Goal: Task Accomplishment & Management: Use online tool/utility

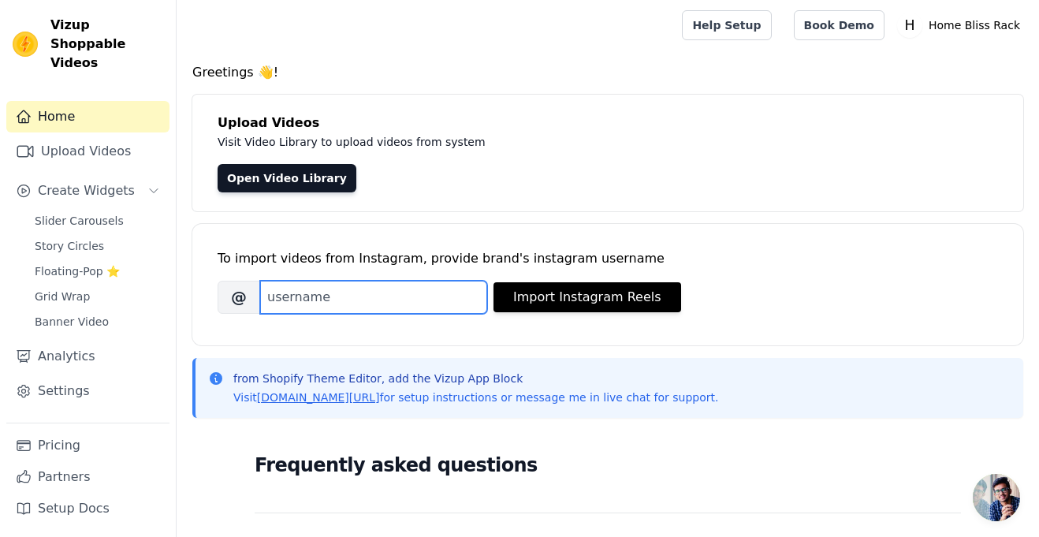
click at [423, 300] on input "Brand's Instagram Username" at bounding box center [373, 297] width 227 height 33
type input "home_bliss_racks"
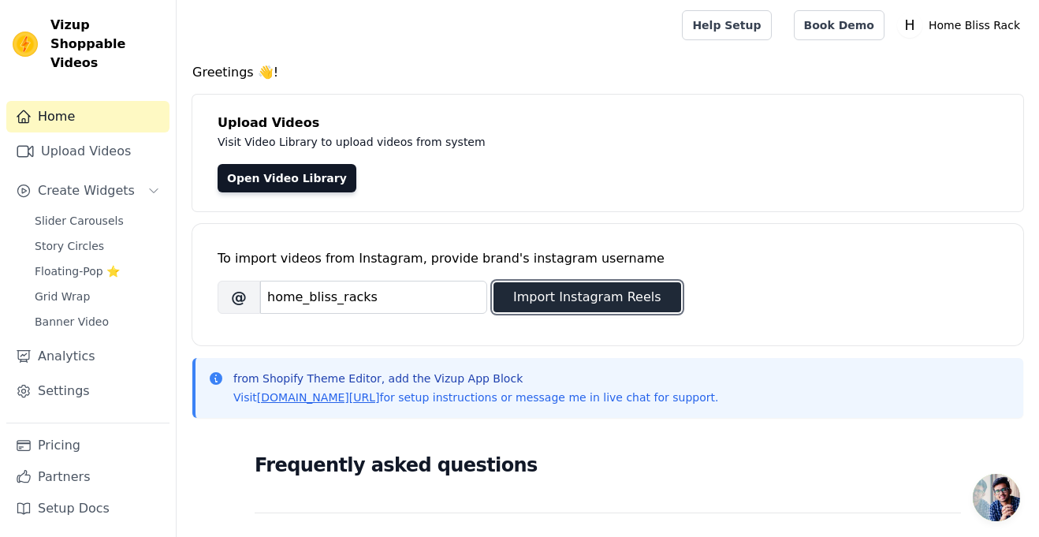
click at [528, 288] on button "Import Instagram Reels" at bounding box center [588, 297] width 188 height 30
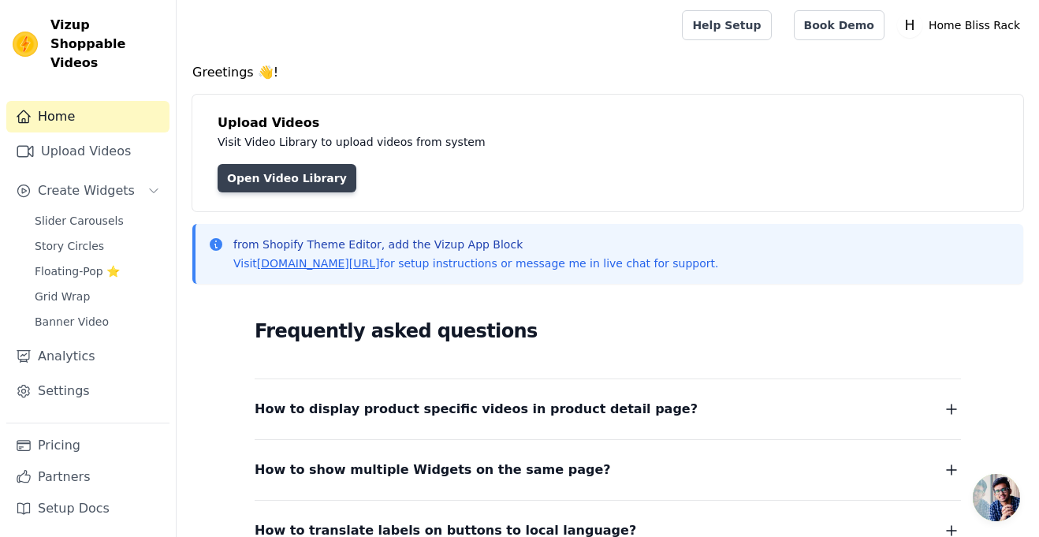
click at [310, 174] on link "Open Video Library" at bounding box center [287, 178] width 139 height 28
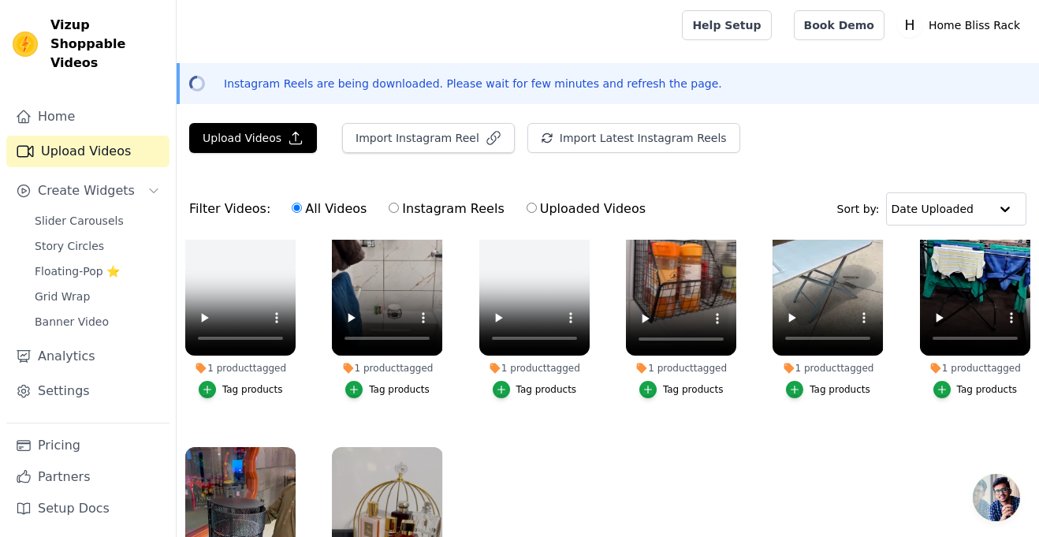
click at [388, 214] on label "Instagram Reels" at bounding box center [446, 209] width 117 height 20
click at [389, 213] on input "Instagram Reels" at bounding box center [394, 208] width 10 height 10
radio input "true"
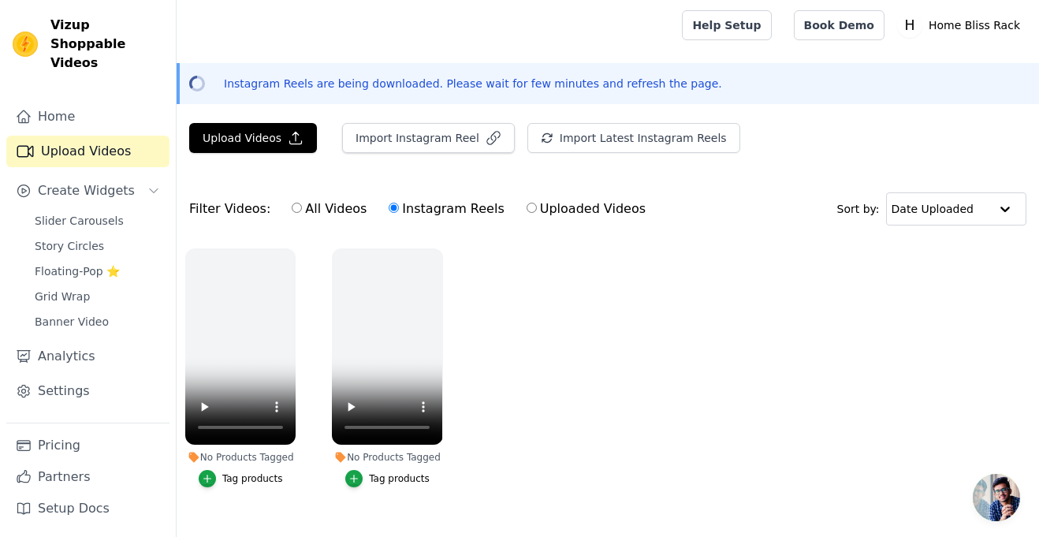
click at [526, 206] on label "Uploaded Videos" at bounding box center [586, 209] width 121 height 20
click at [527, 206] on input "Uploaded Videos" at bounding box center [532, 208] width 10 height 10
radio input "true"
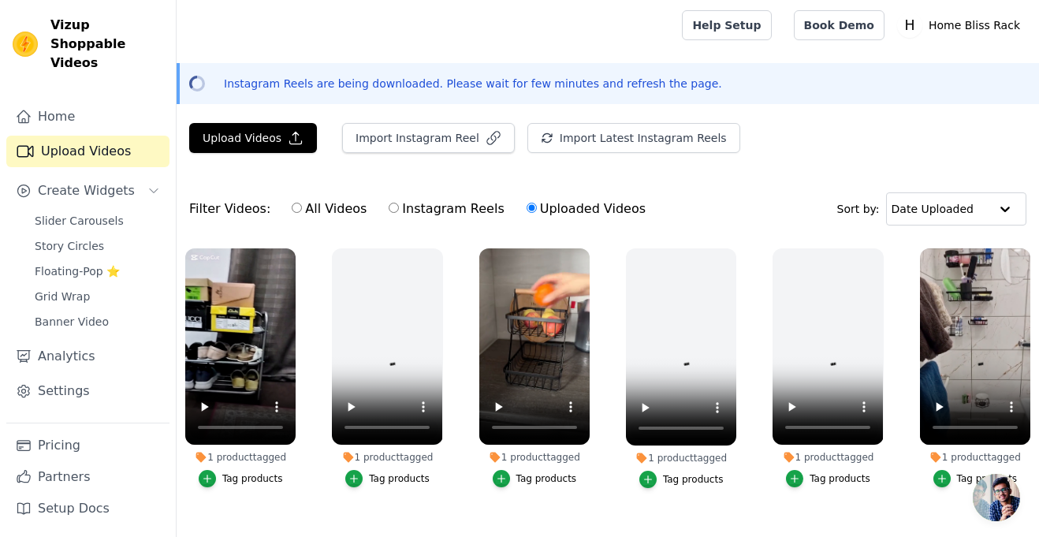
click at [527, 206] on input "Uploaded Videos" at bounding box center [532, 208] width 10 height 10
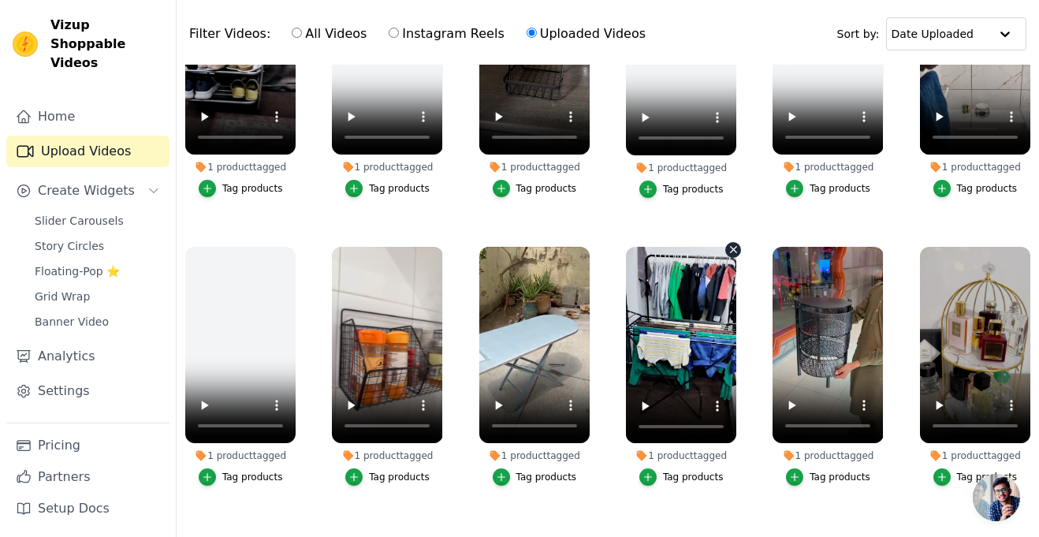
scroll to position [178, 0]
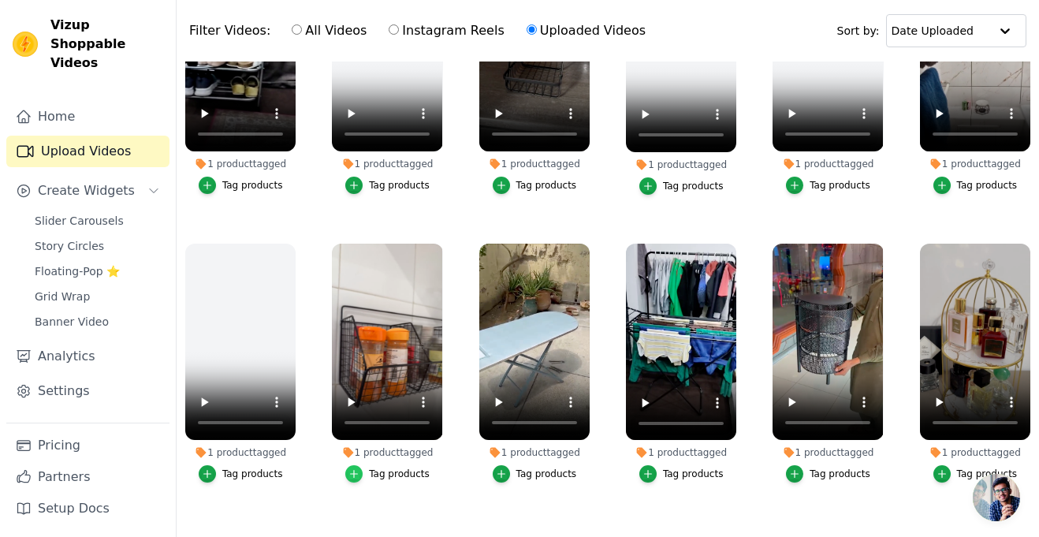
click at [356, 468] on icon "button" at bounding box center [353, 473] width 11 height 11
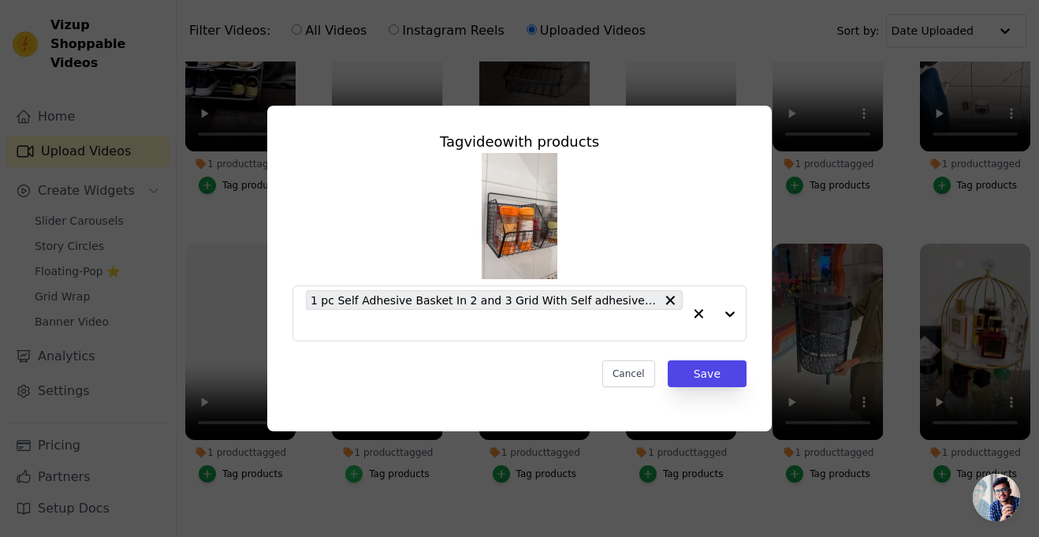
scroll to position [0, 0]
click at [694, 364] on button "Save" at bounding box center [707, 373] width 79 height 27
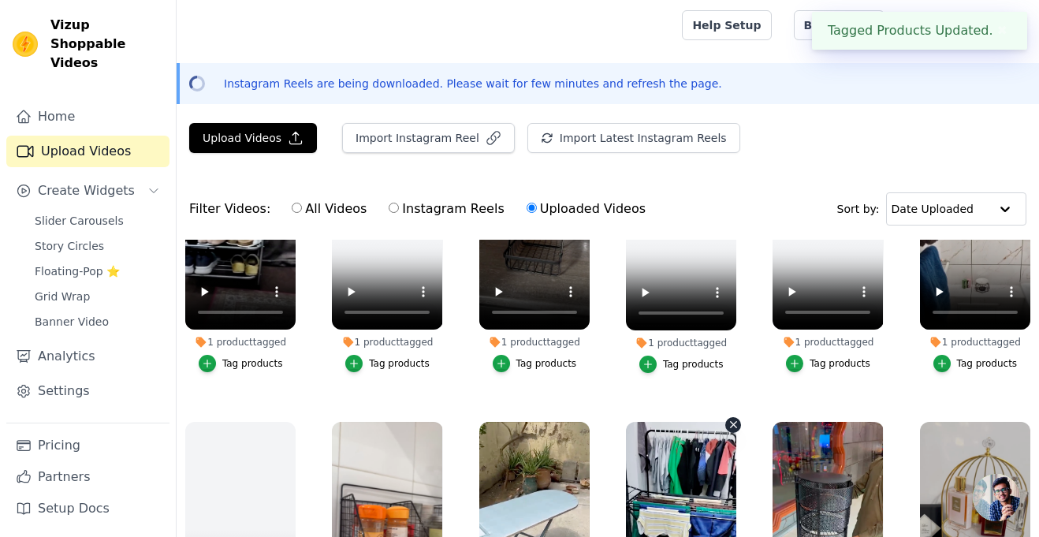
scroll to position [178, 0]
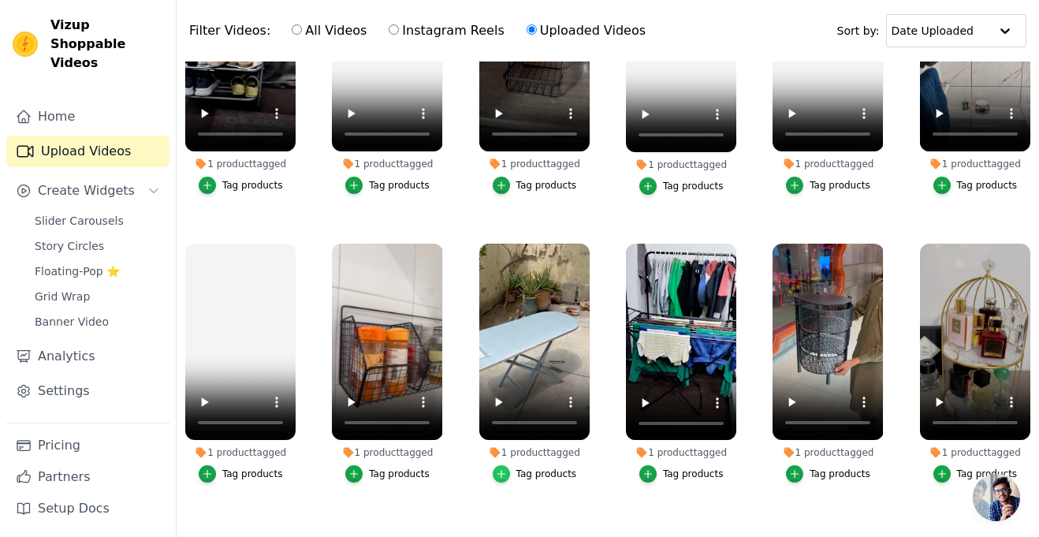
click at [509, 468] on div "button" at bounding box center [501, 473] width 17 height 17
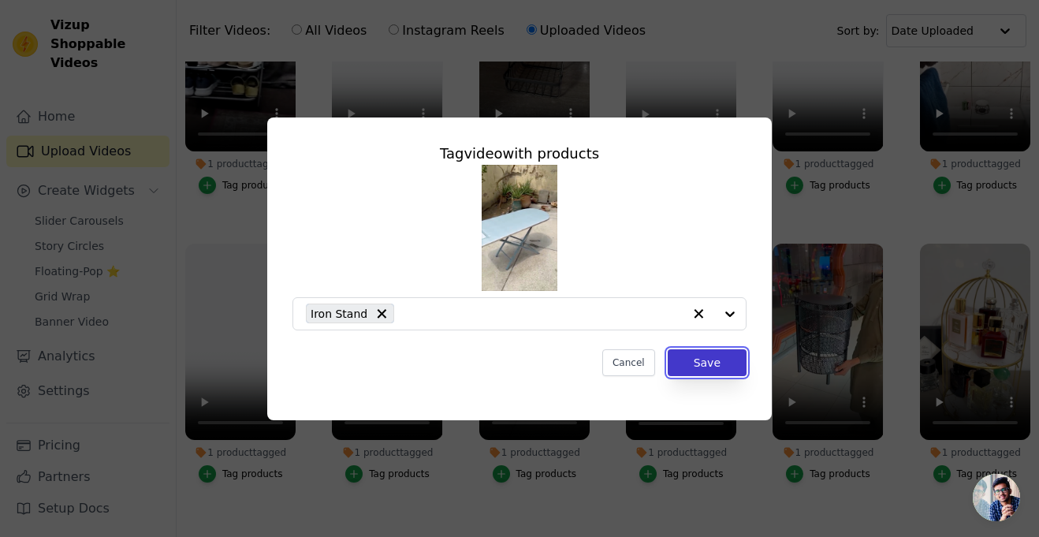
click at [699, 357] on button "Save" at bounding box center [707, 362] width 79 height 27
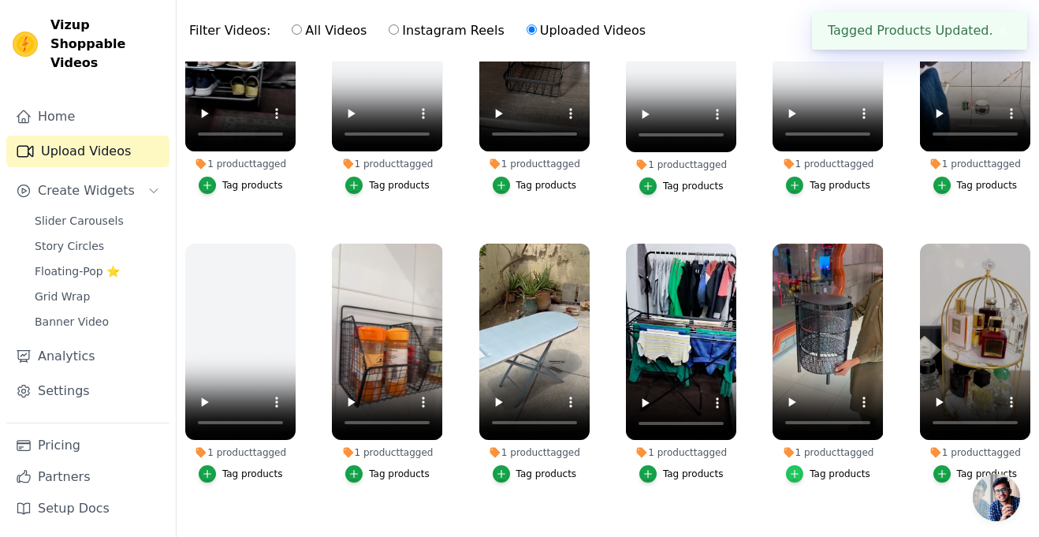
click at [790, 472] on div "button" at bounding box center [794, 473] width 17 height 17
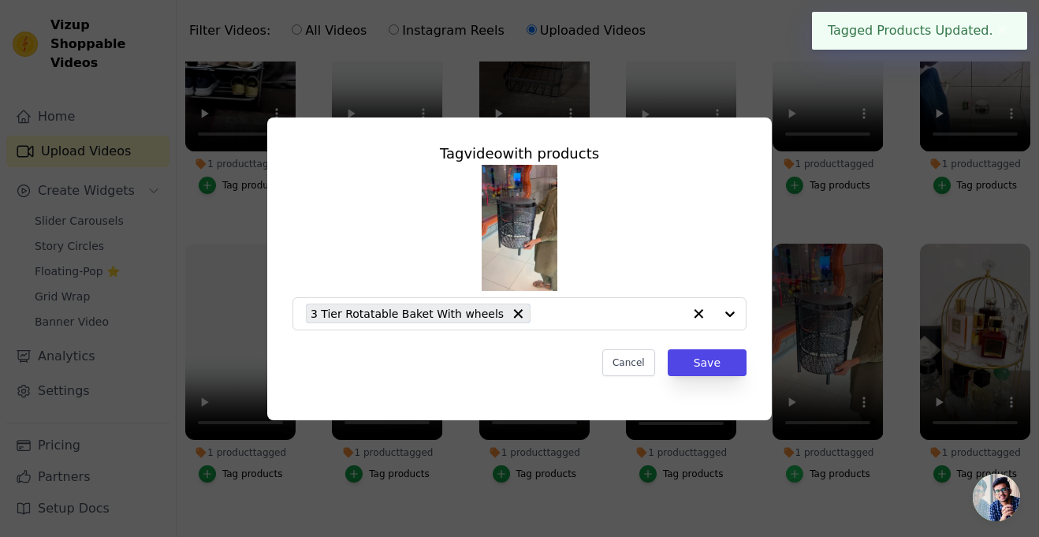
scroll to position [0, 0]
click at [712, 360] on button "Save" at bounding box center [707, 362] width 79 height 27
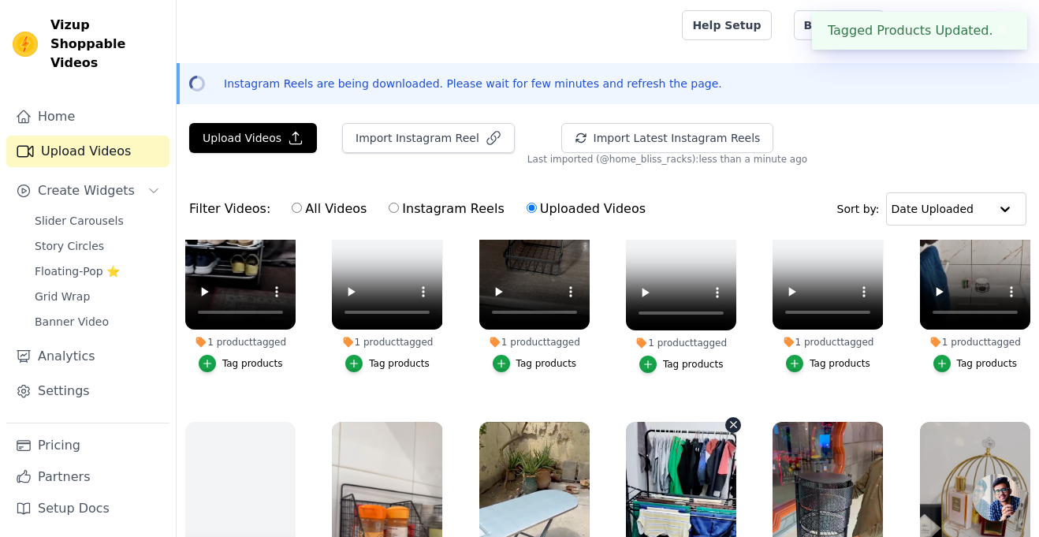
scroll to position [178, 0]
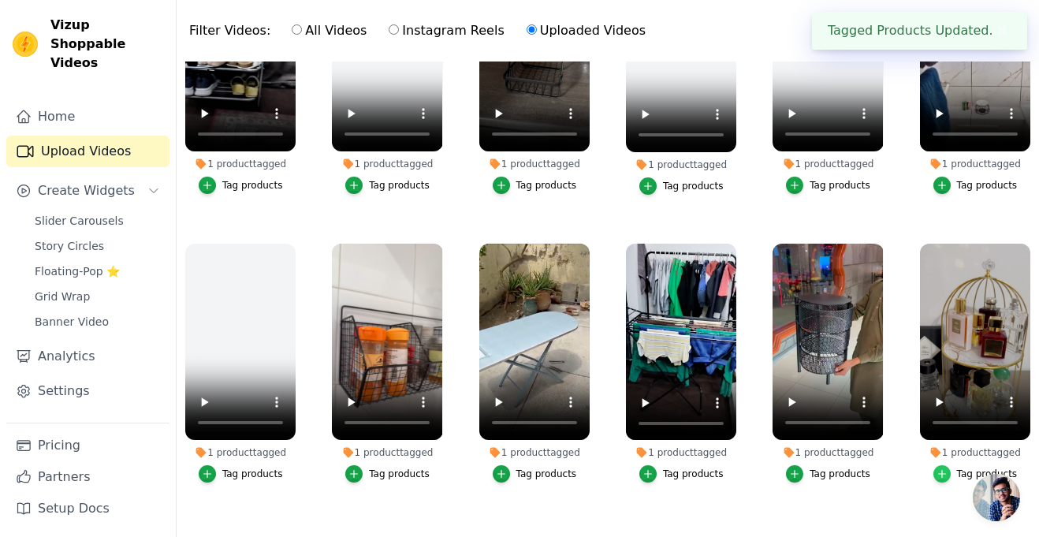
click at [945, 473] on icon "button" at bounding box center [942, 473] width 11 height 11
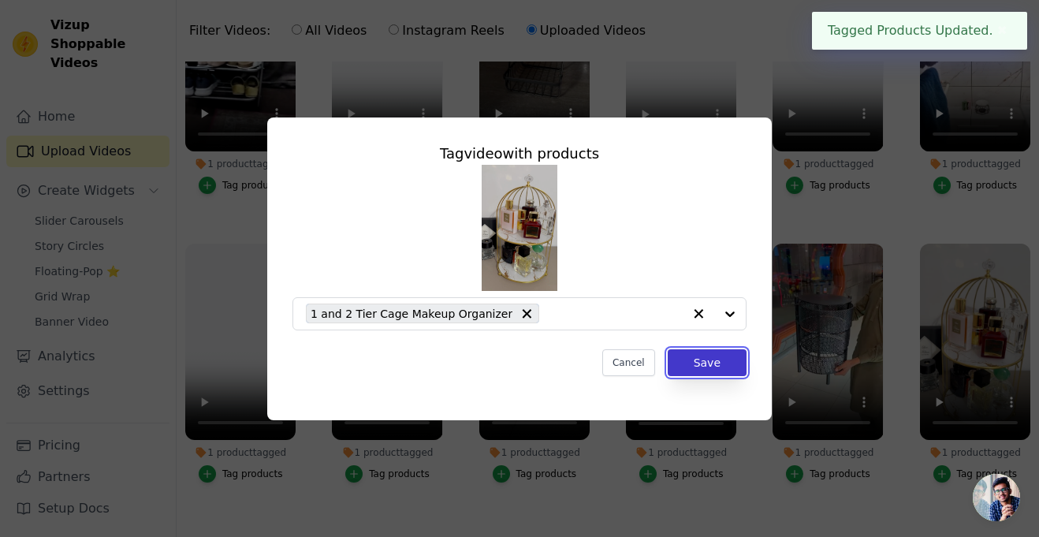
click at [728, 350] on button "Save" at bounding box center [707, 362] width 79 height 27
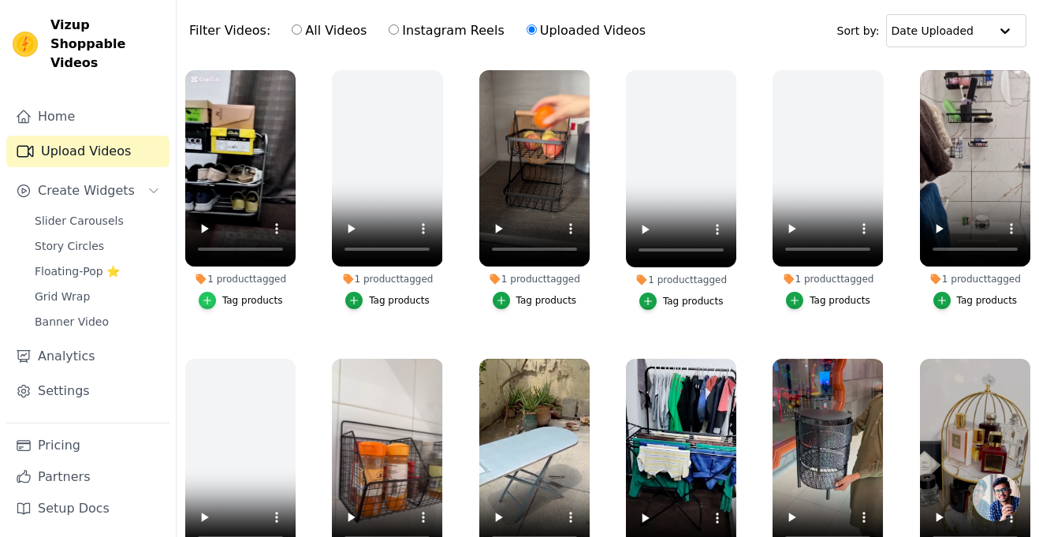
click at [205, 295] on icon "button" at bounding box center [207, 300] width 11 height 11
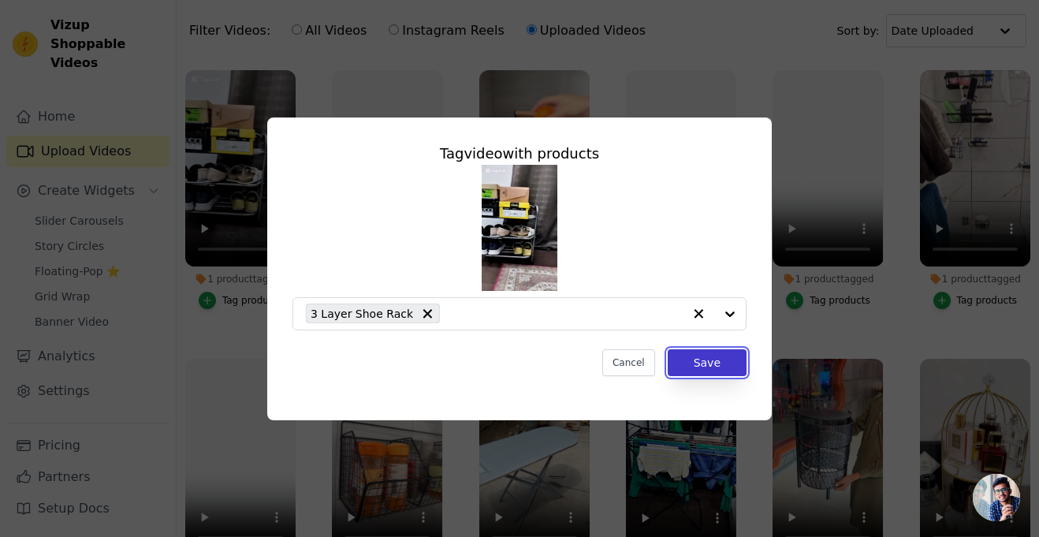
click at [676, 359] on button "Save" at bounding box center [707, 362] width 79 height 27
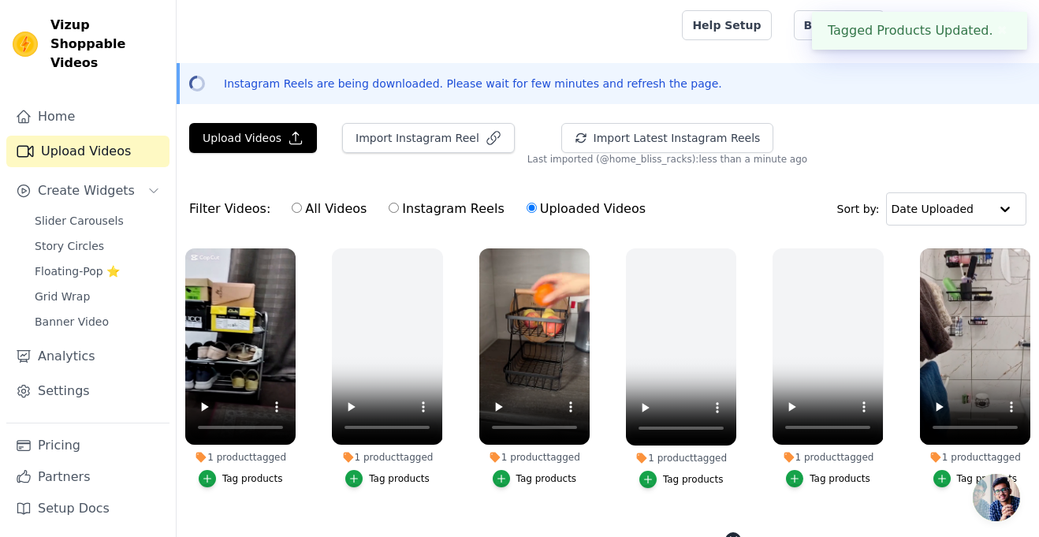
scroll to position [178, 0]
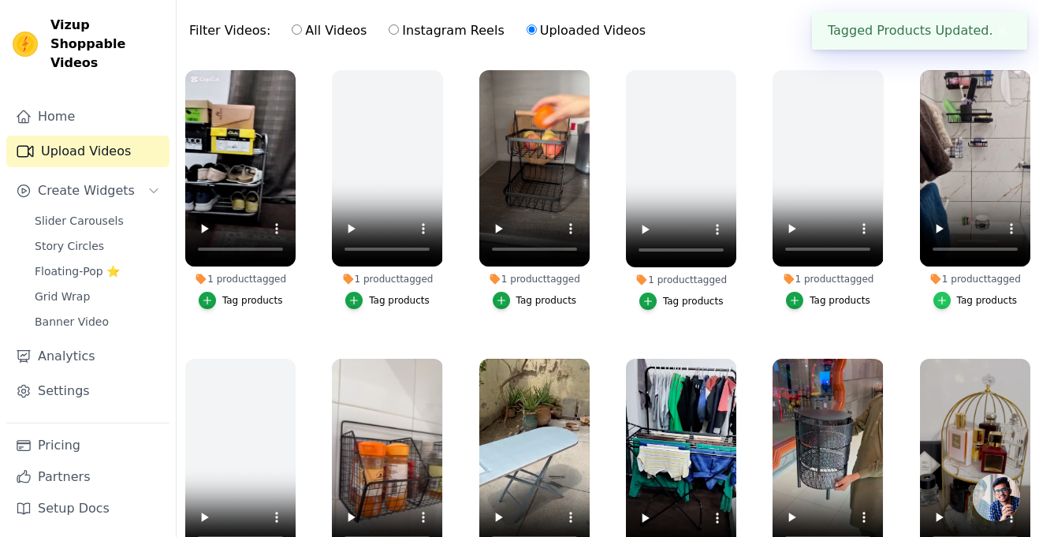
click at [946, 292] on div "button" at bounding box center [941, 300] width 17 height 17
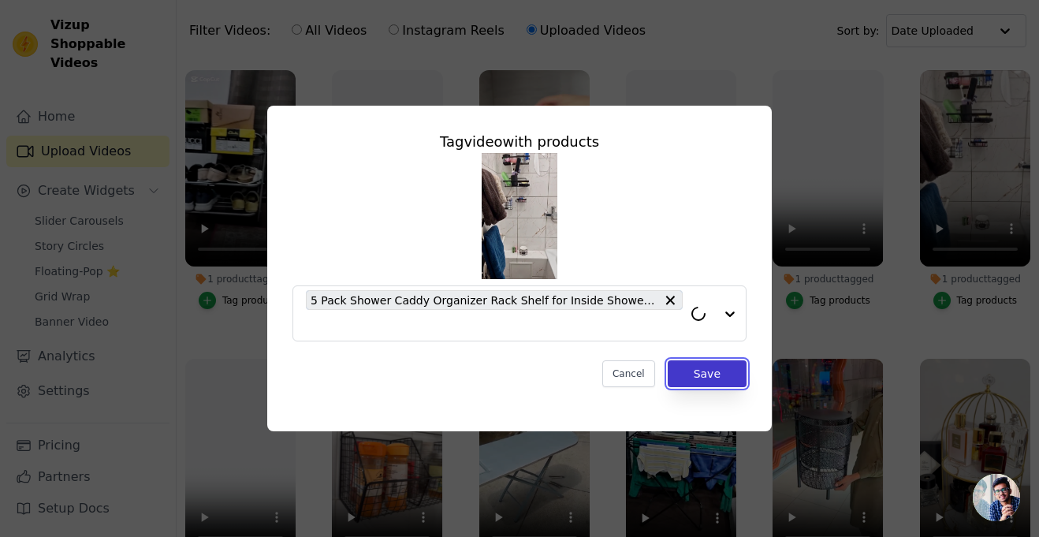
click at [731, 371] on button "Save" at bounding box center [707, 373] width 79 height 27
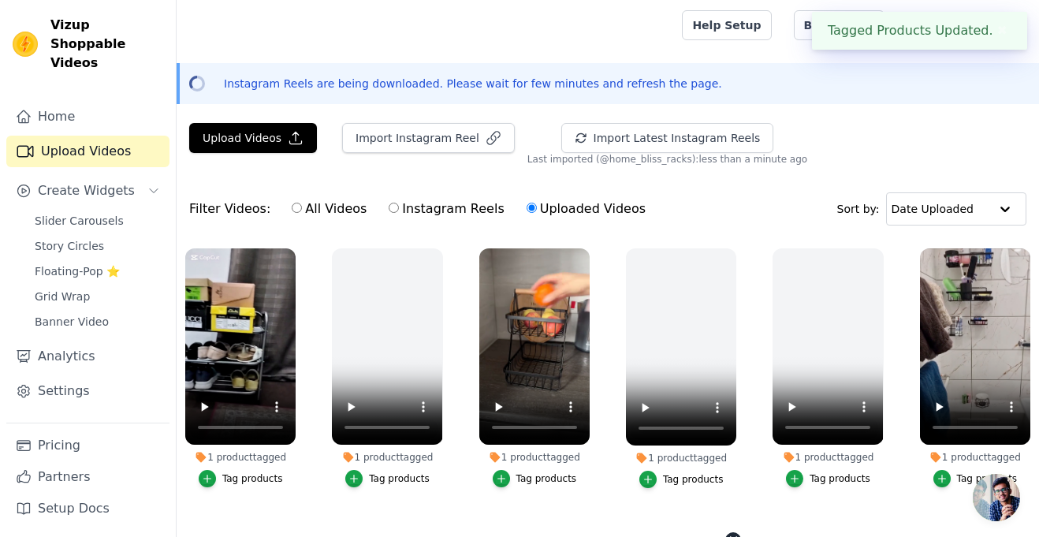
scroll to position [178, 0]
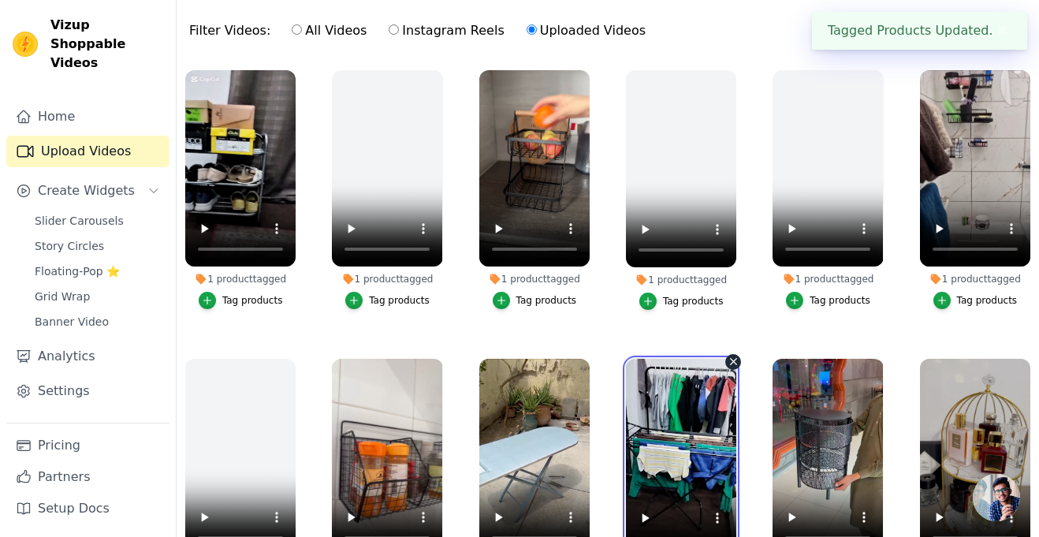
click at [731, 371] on video at bounding box center [681, 457] width 110 height 197
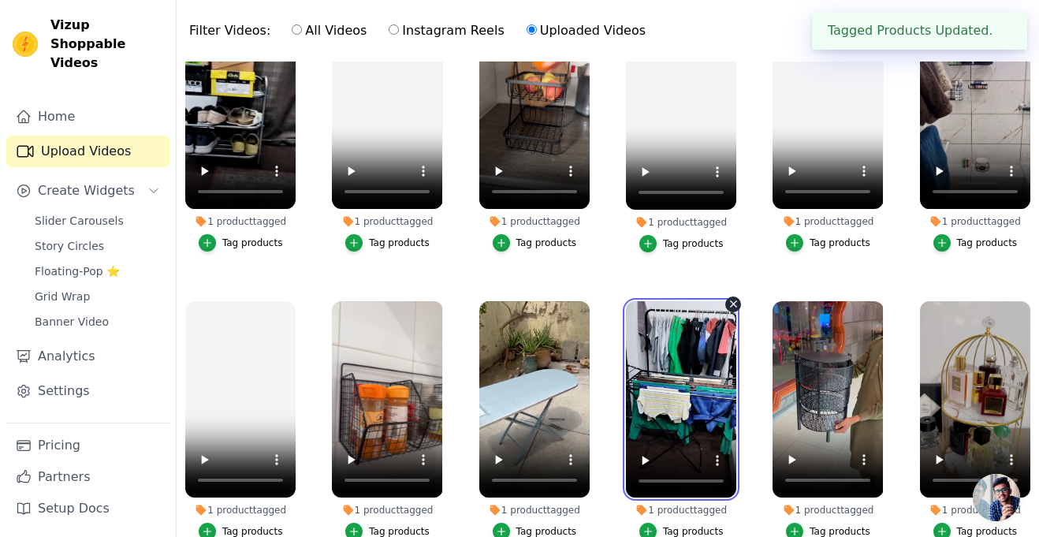
scroll to position [115, 0]
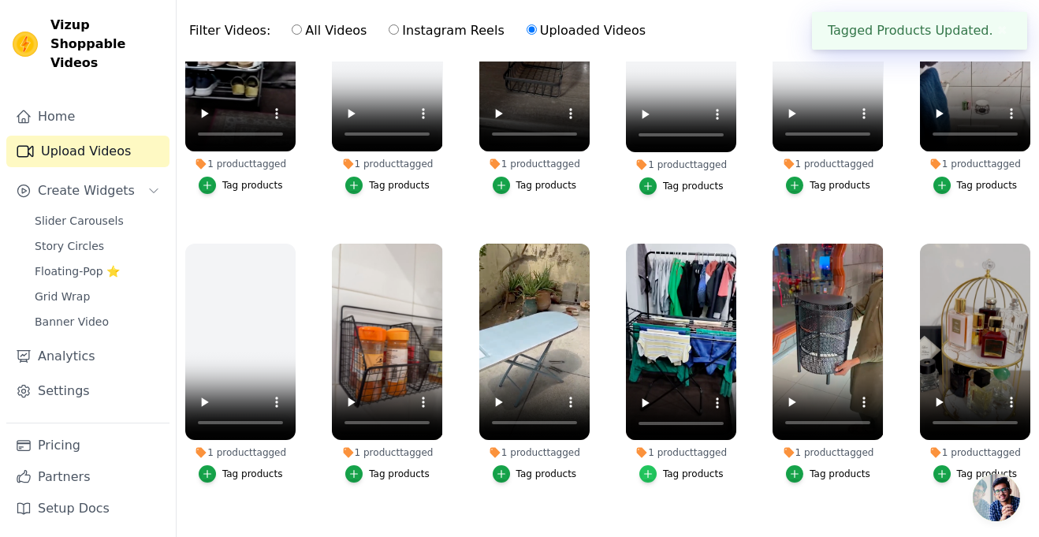
click at [652, 475] on icon "button" at bounding box center [648, 473] width 11 height 11
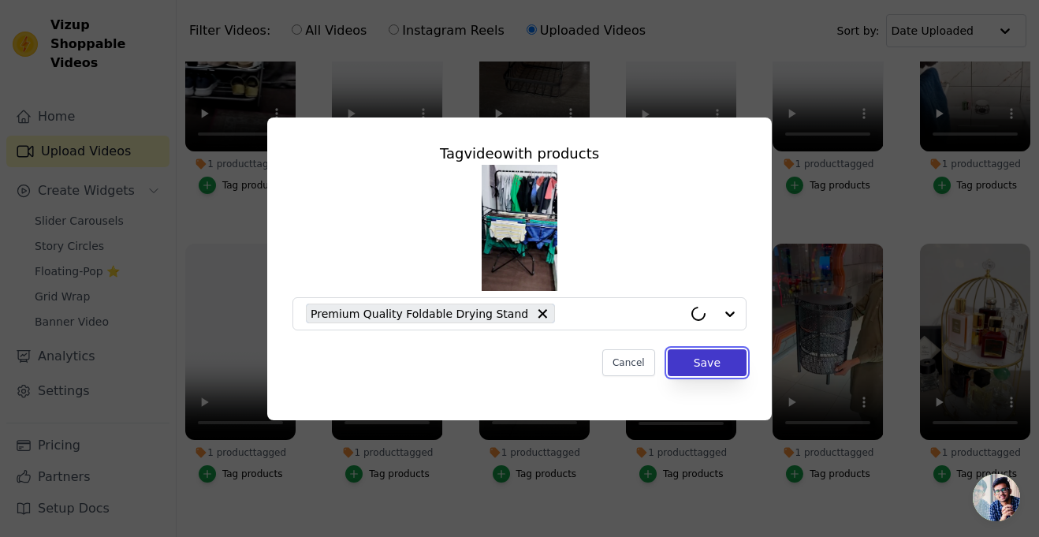
click at [695, 363] on button "Save" at bounding box center [707, 362] width 79 height 27
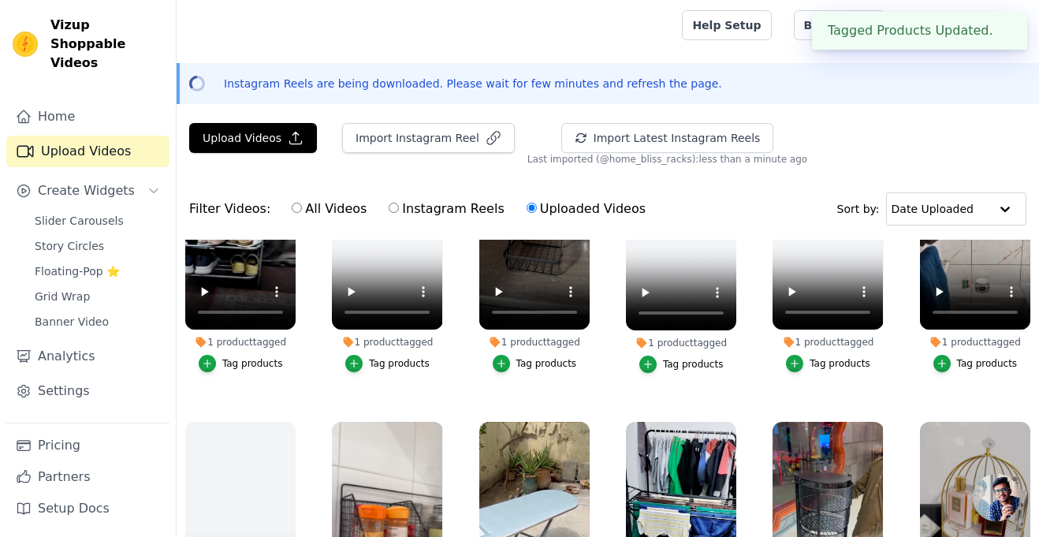
scroll to position [178, 0]
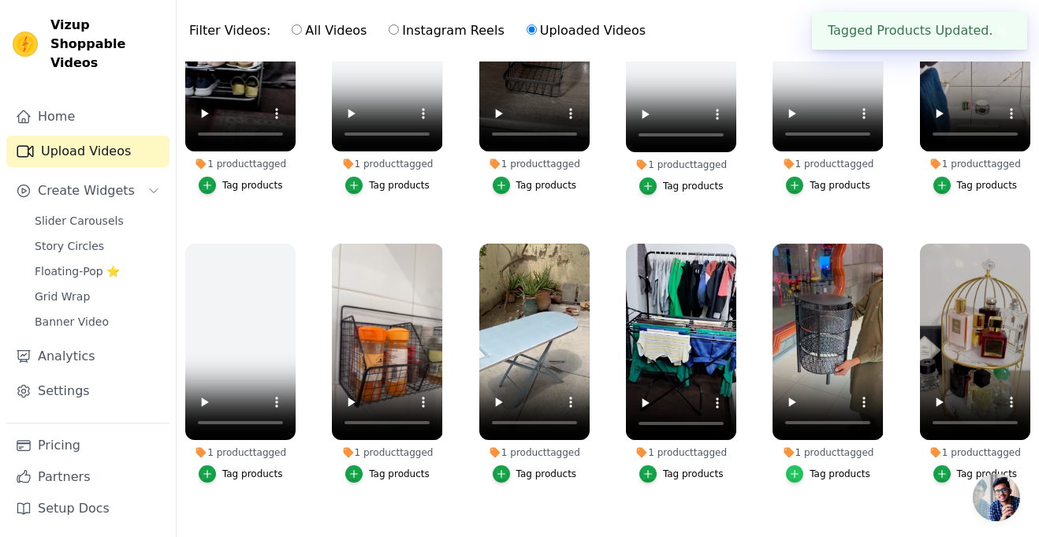
click at [795, 466] on div "button" at bounding box center [794, 473] width 17 height 17
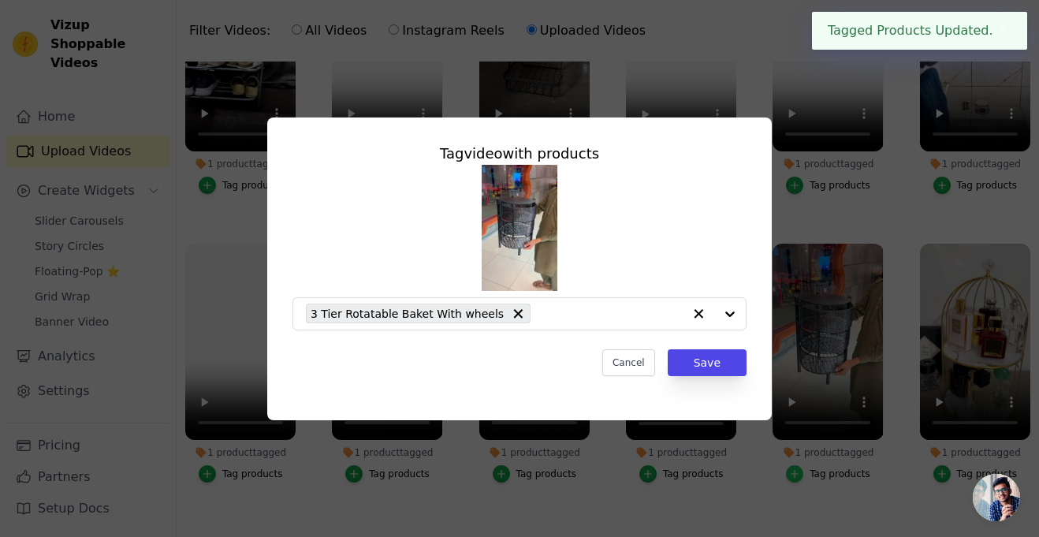
scroll to position [0, 0]
click at [737, 356] on button "Save" at bounding box center [707, 362] width 79 height 27
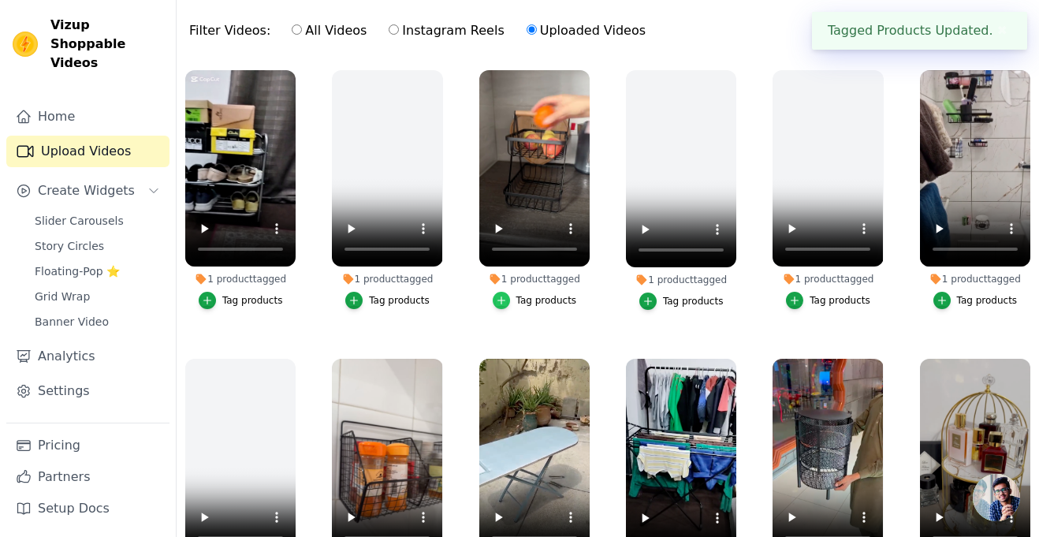
click at [503, 298] on icon "button" at bounding box center [500, 300] width 7 height 7
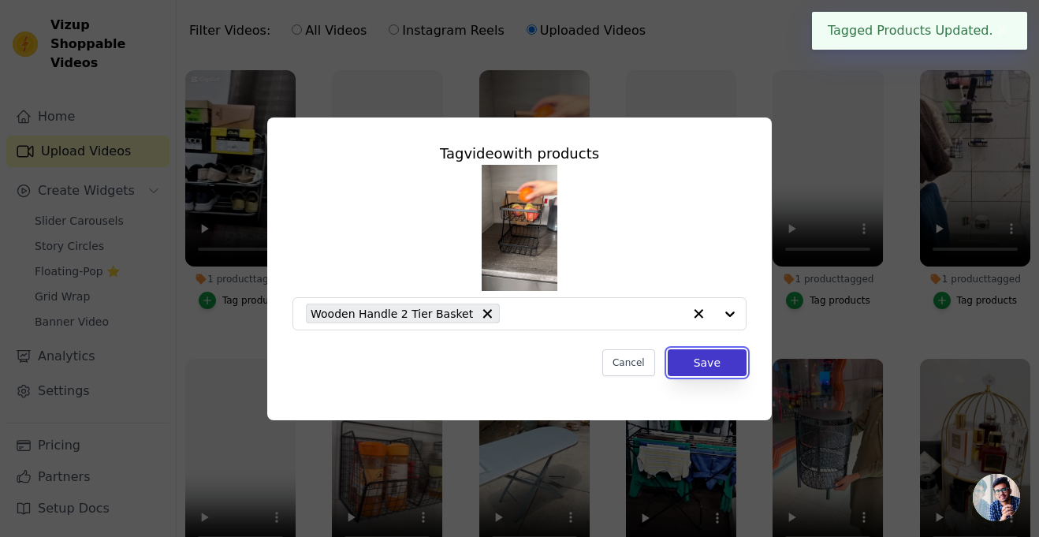
click at [690, 356] on button "Save" at bounding box center [707, 362] width 79 height 27
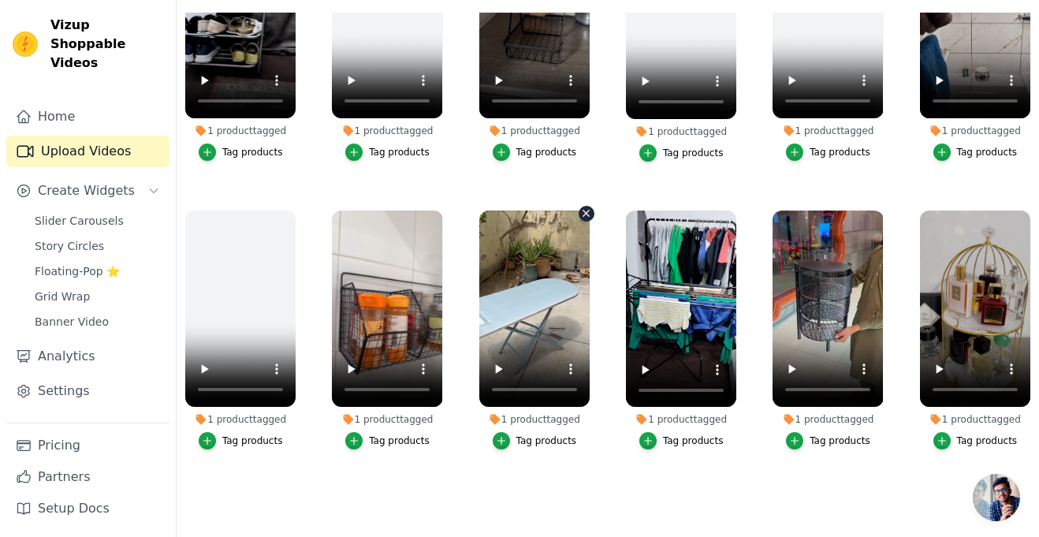
scroll to position [115, 0]
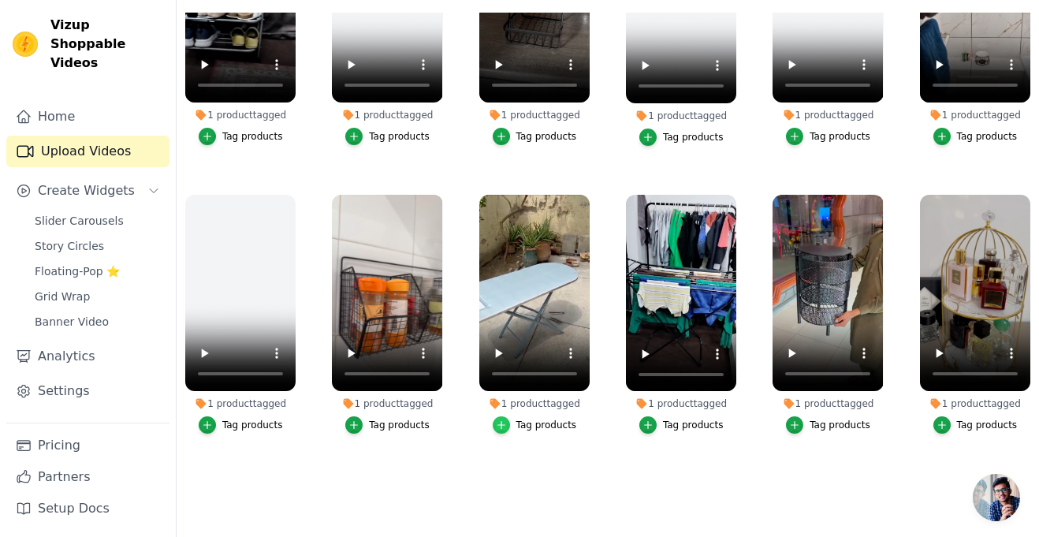
click at [504, 419] on icon "button" at bounding box center [501, 424] width 11 height 11
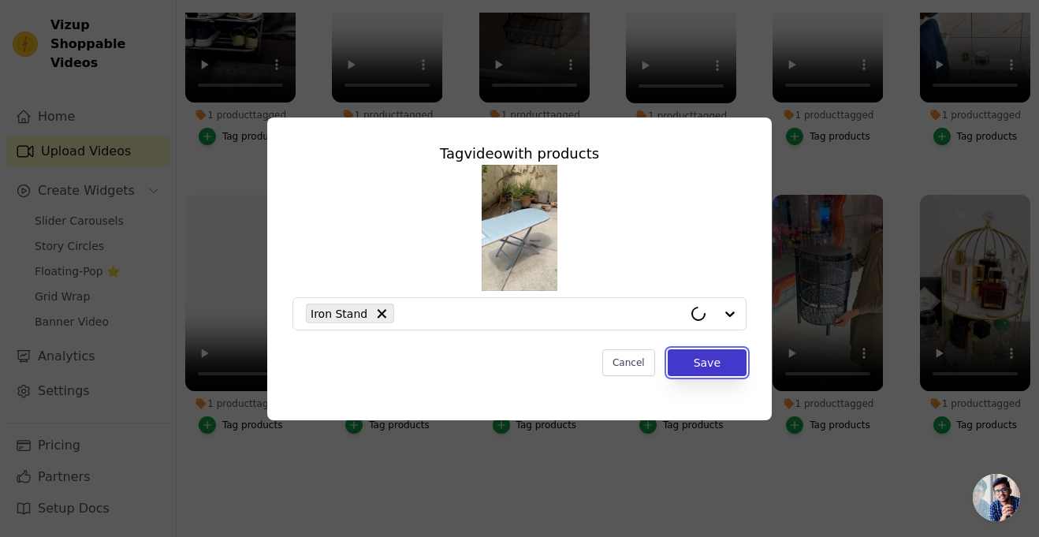
click at [706, 356] on button "Save" at bounding box center [707, 362] width 79 height 27
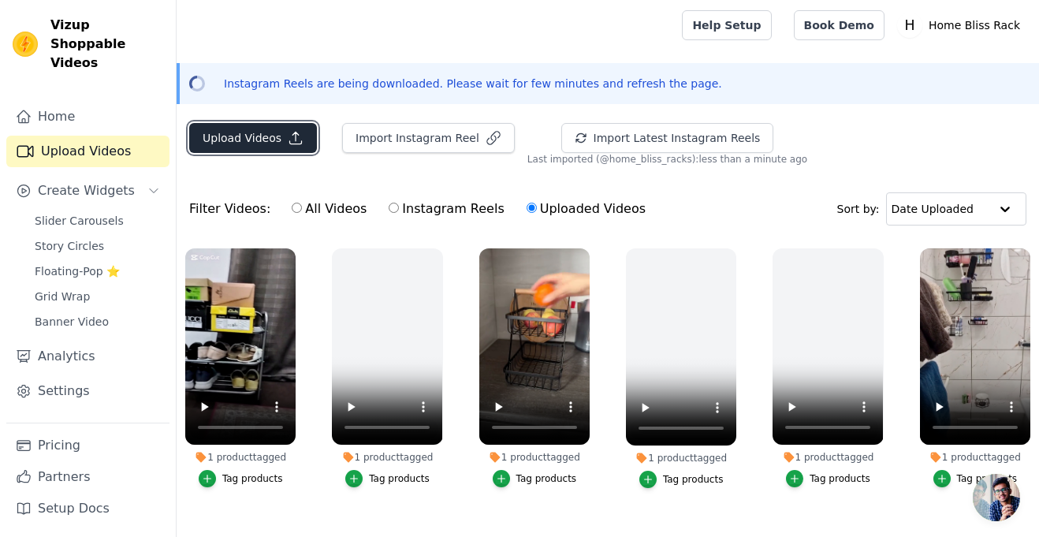
click at [254, 142] on button "Upload Videos" at bounding box center [253, 138] width 128 height 30
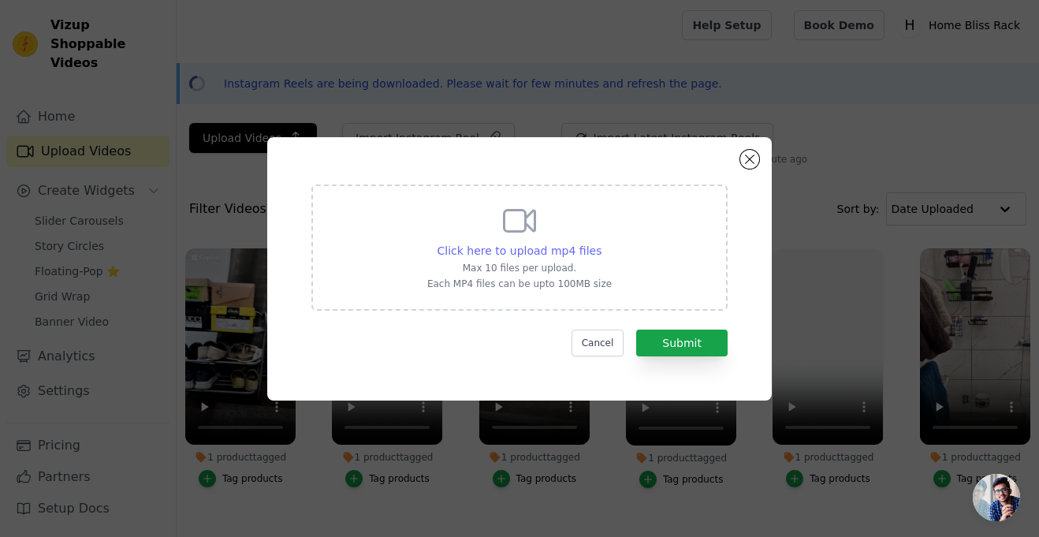
click at [499, 243] on div "Click here to upload mp4 files" at bounding box center [520, 251] width 165 height 16
click at [601, 243] on input "Click here to upload mp4 files Max 10 files per upload. Each MP4 files can be u…" at bounding box center [601, 242] width 1 height 1
type input "C:\fakepath\Untitled (Mobile Video) (1).mp4"
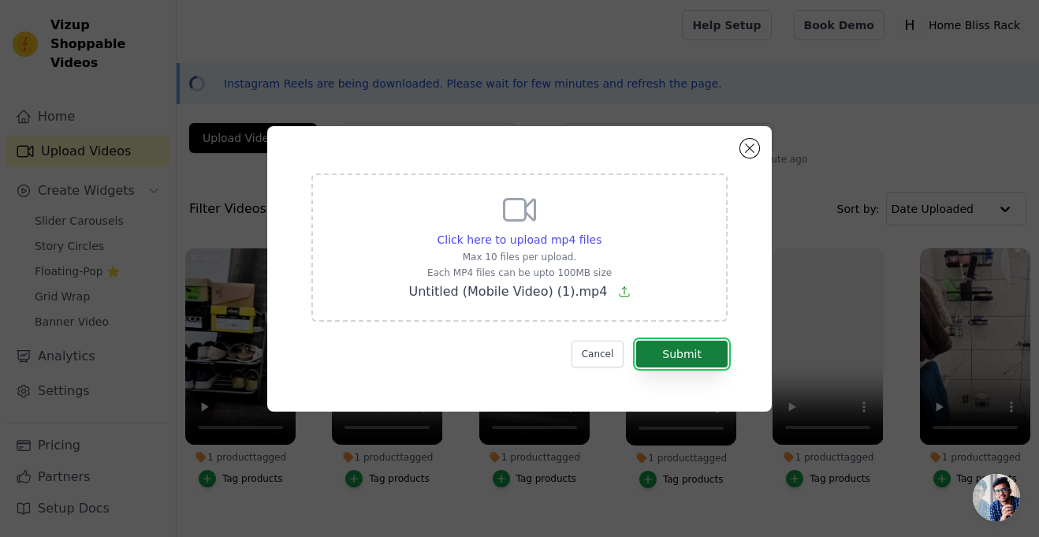
click at [685, 357] on button "Submit" at bounding box center [681, 354] width 91 height 27
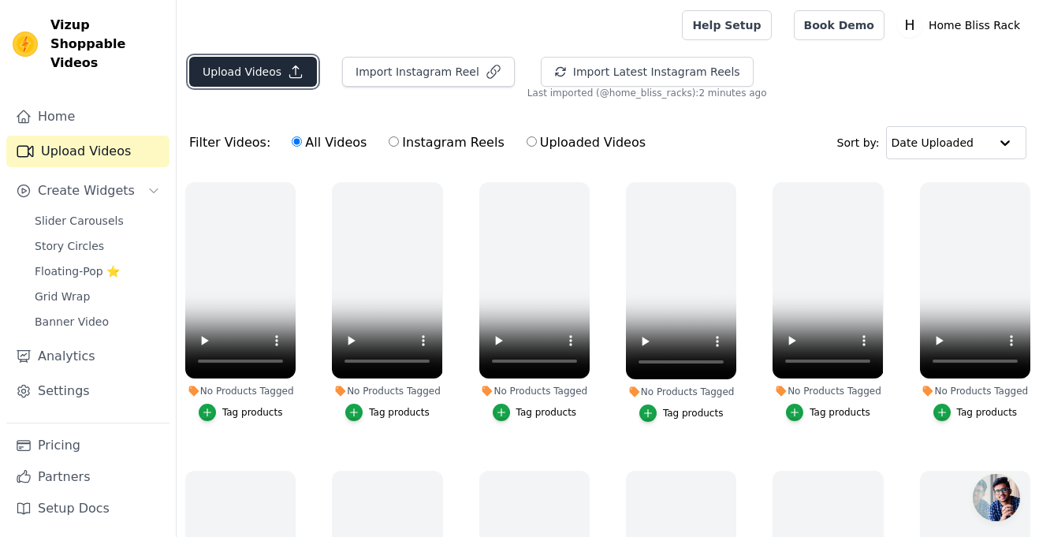
click at [269, 75] on button "Upload Videos" at bounding box center [253, 72] width 128 height 30
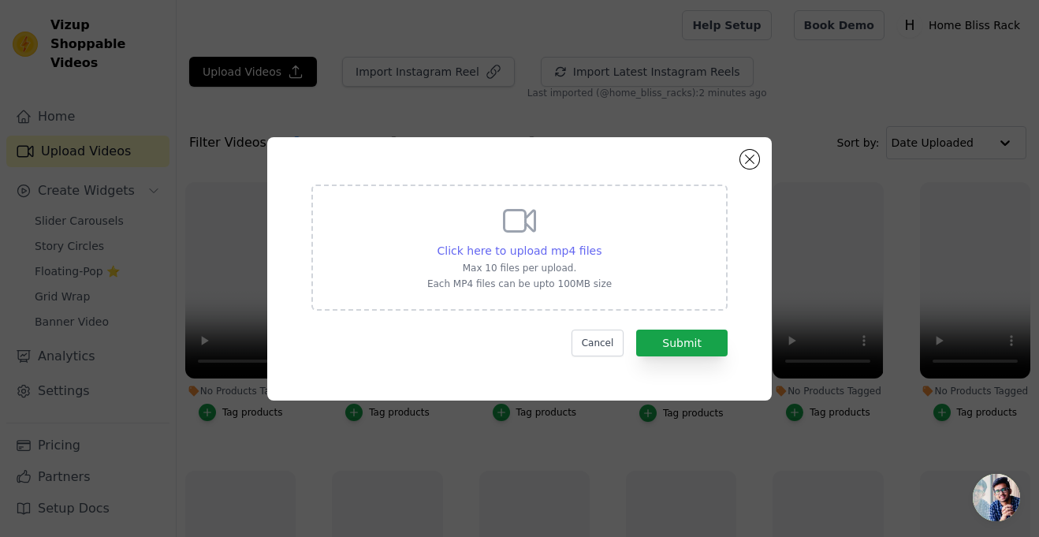
click at [530, 251] on span "Click here to upload mp4 files" at bounding box center [520, 250] width 165 height 13
click at [601, 243] on input "Click here to upload mp4 files Max 10 files per upload. Each MP4 files can be u…" at bounding box center [601, 242] width 1 height 1
type input "C:\fakepath\eabec6cfd462fa9c3b8fc85601d10b74668a2684gs2CV.f30.mp4"
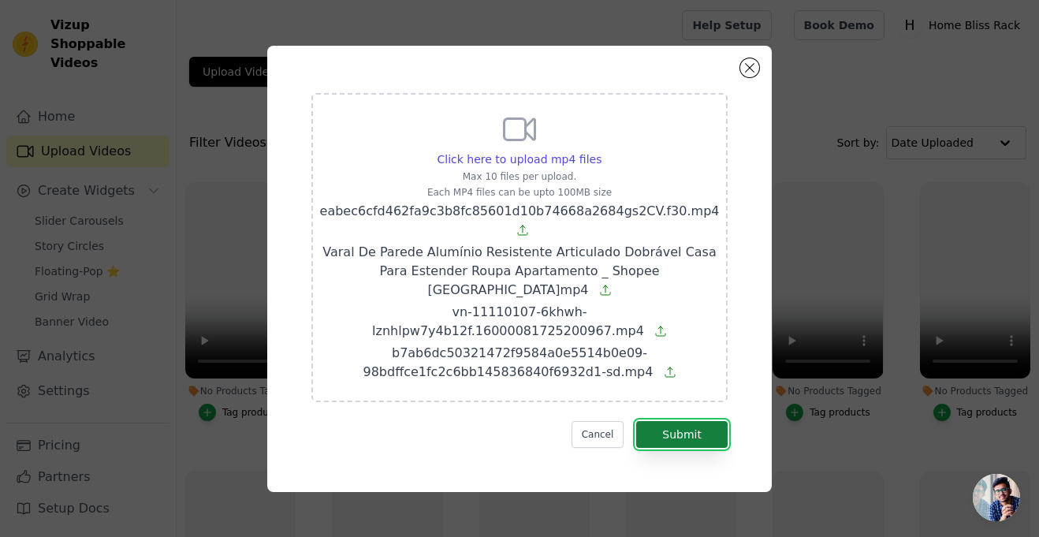
click at [655, 425] on button "Submit" at bounding box center [681, 434] width 91 height 27
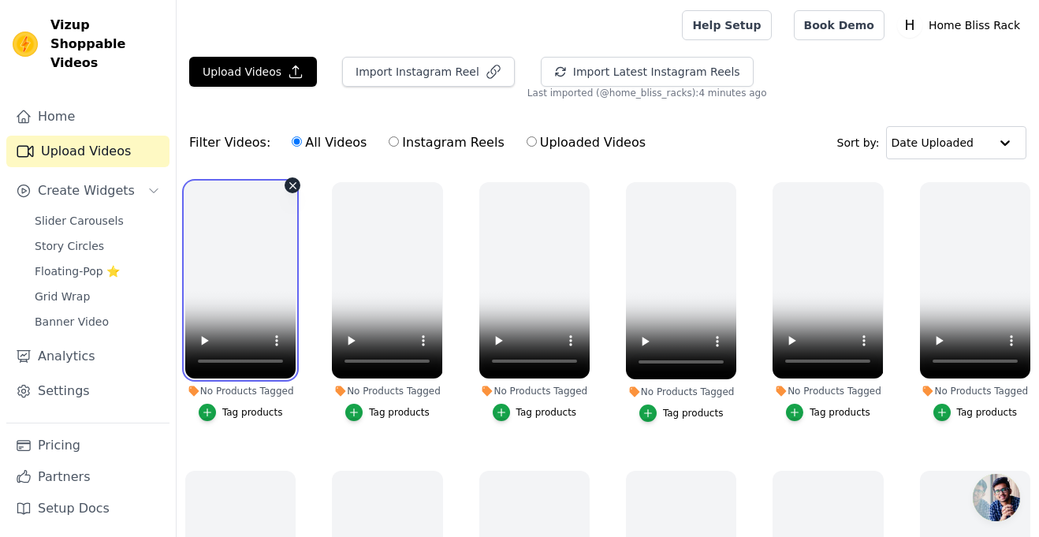
click at [216, 292] on video at bounding box center [240, 280] width 110 height 196
click at [294, 182] on icon "button" at bounding box center [293, 186] width 12 height 12
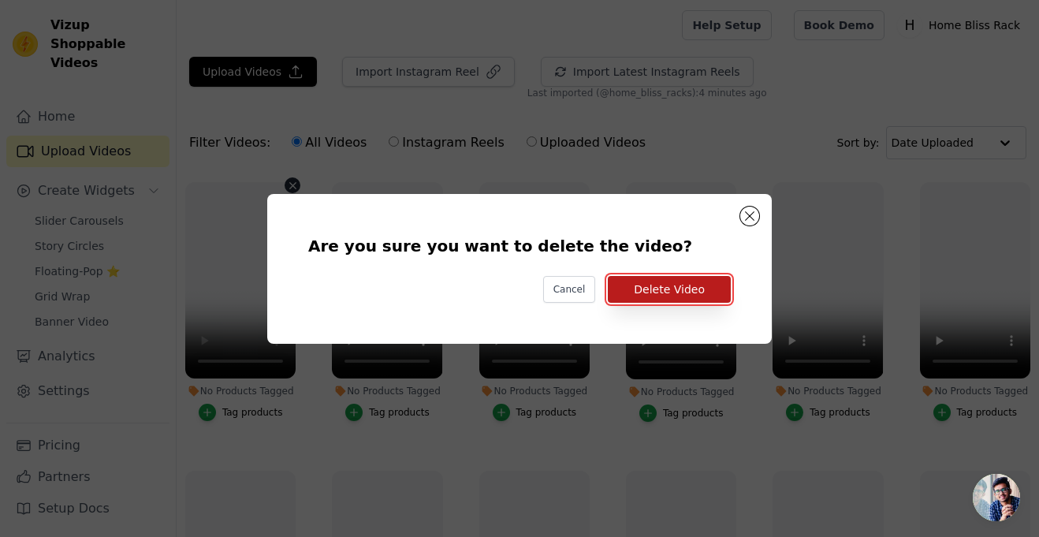
click at [656, 288] on button "Delete Video" at bounding box center [669, 289] width 123 height 27
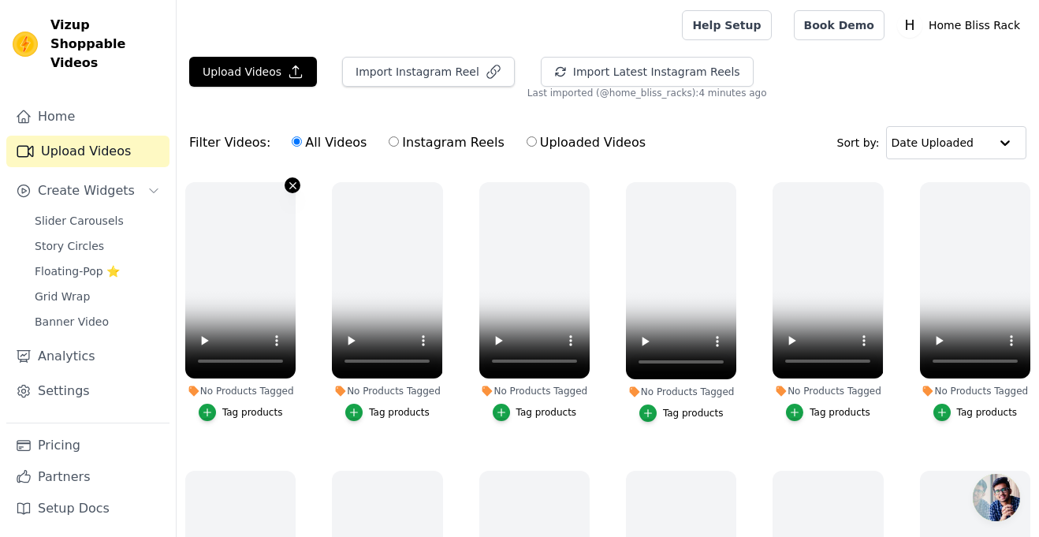
click at [294, 187] on icon "button" at bounding box center [293, 185] width 6 height 6
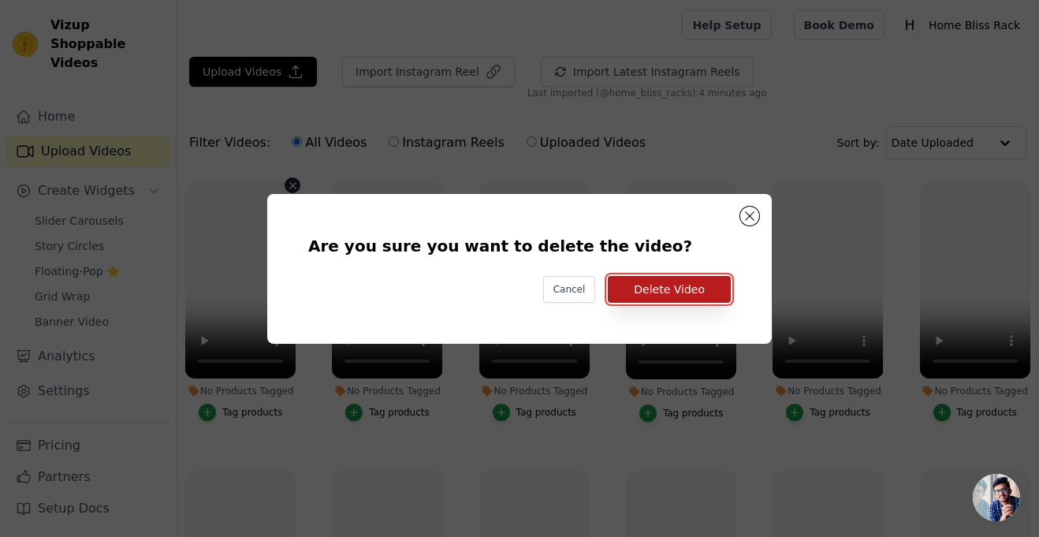
click at [683, 288] on button "Delete Video" at bounding box center [669, 289] width 123 height 27
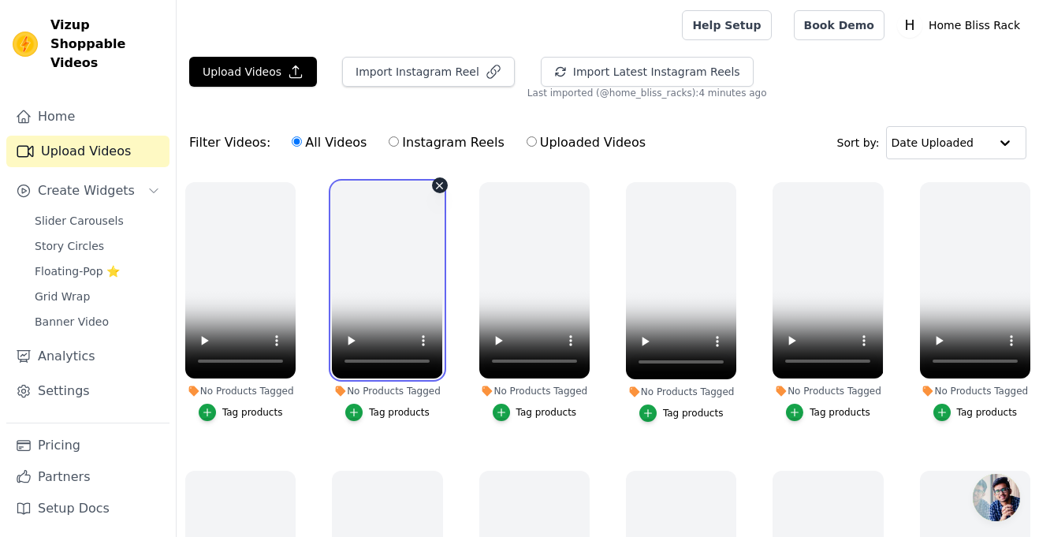
click at [373, 285] on video at bounding box center [387, 280] width 110 height 196
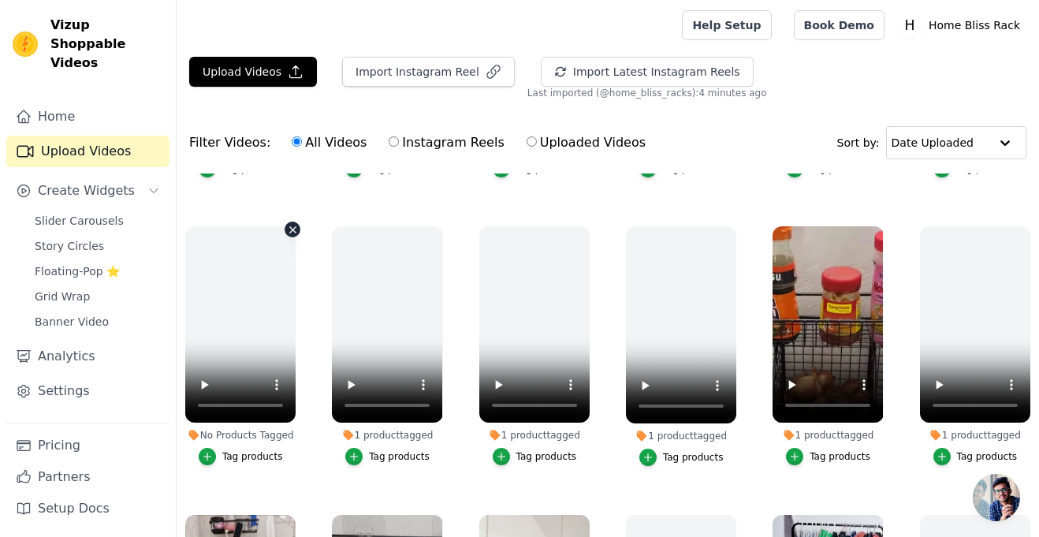
scroll to position [534, 0]
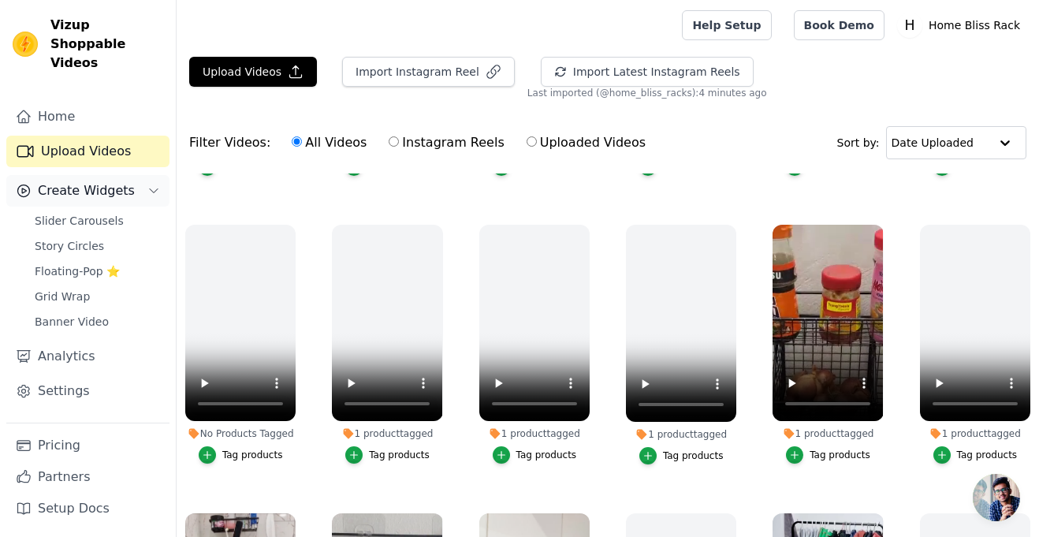
click at [126, 175] on button "Create Widgets" at bounding box center [87, 191] width 163 height 32
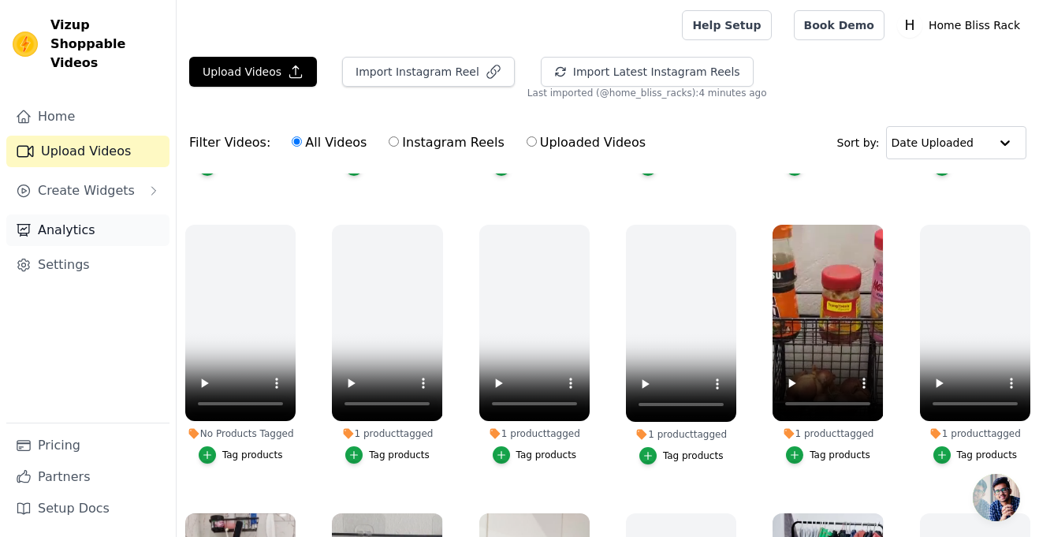
click at [108, 214] on link "Analytics" at bounding box center [87, 230] width 163 height 32
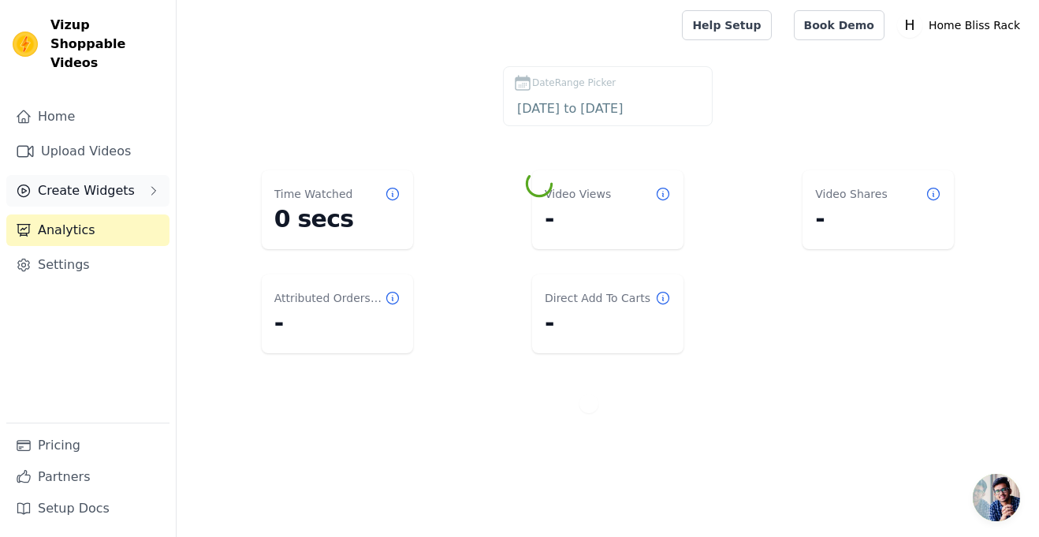
click at [117, 181] on span "Create Widgets" at bounding box center [86, 190] width 97 height 19
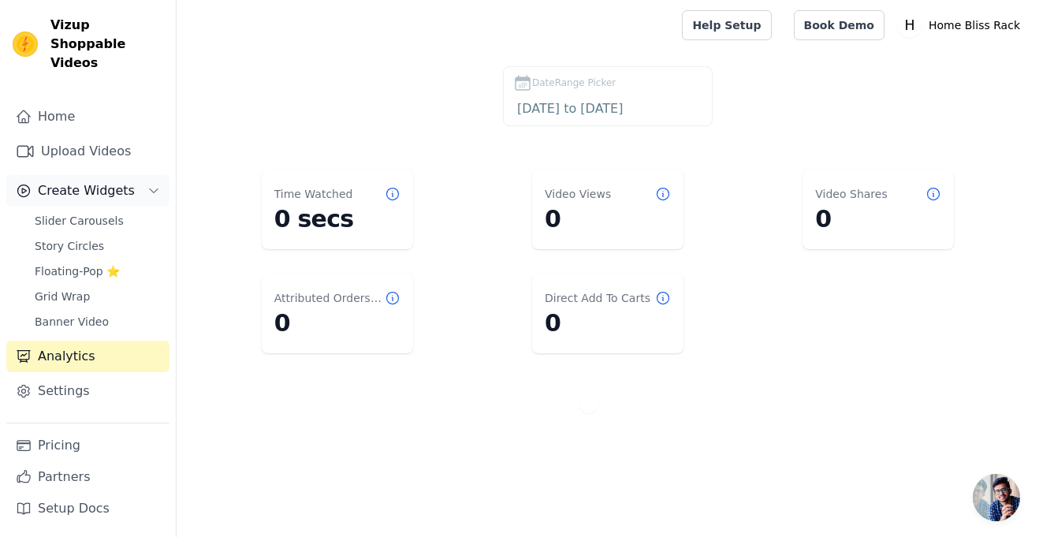
click at [117, 181] on span "Create Widgets" at bounding box center [86, 190] width 97 height 19
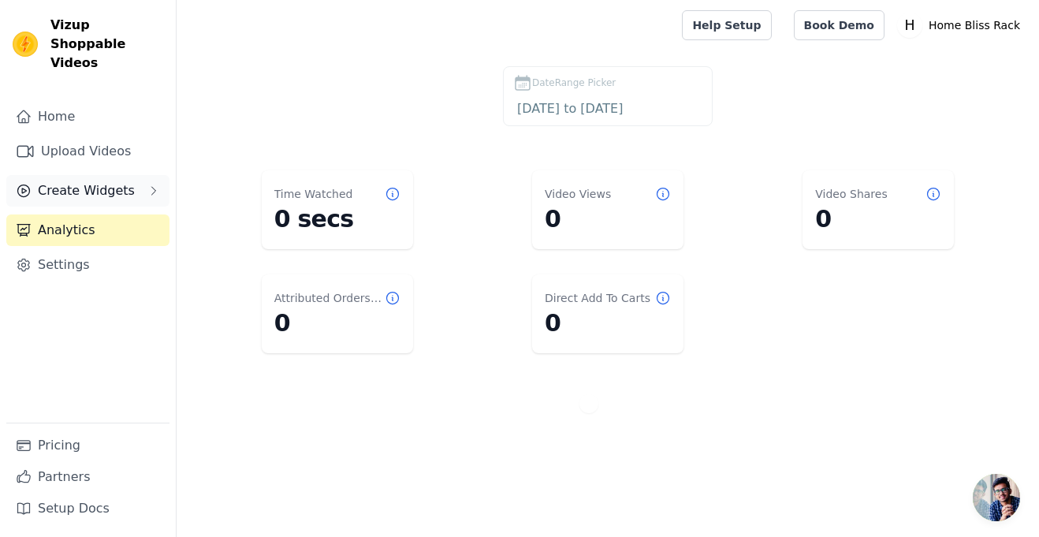
click at [117, 181] on span "Create Widgets" at bounding box center [86, 190] width 97 height 19
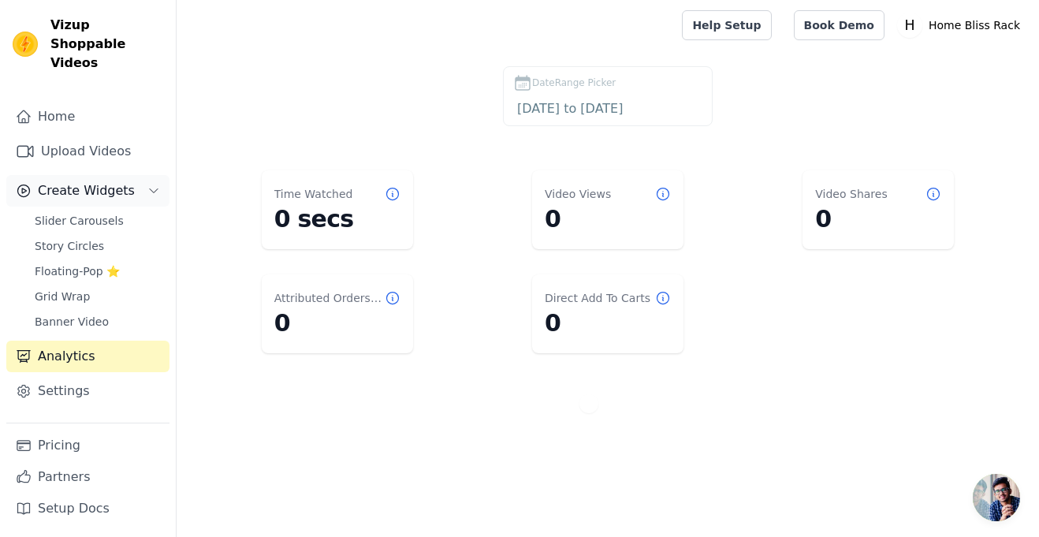
click at [110, 187] on button "Create Widgets" at bounding box center [87, 191] width 163 height 32
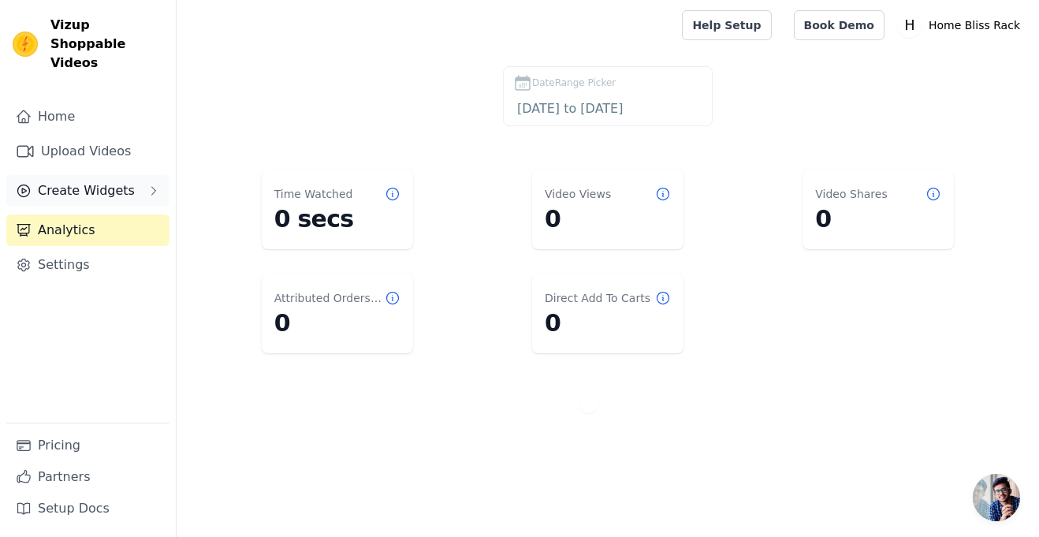
click at [115, 181] on span "Create Widgets" at bounding box center [86, 190] width 97 height 19
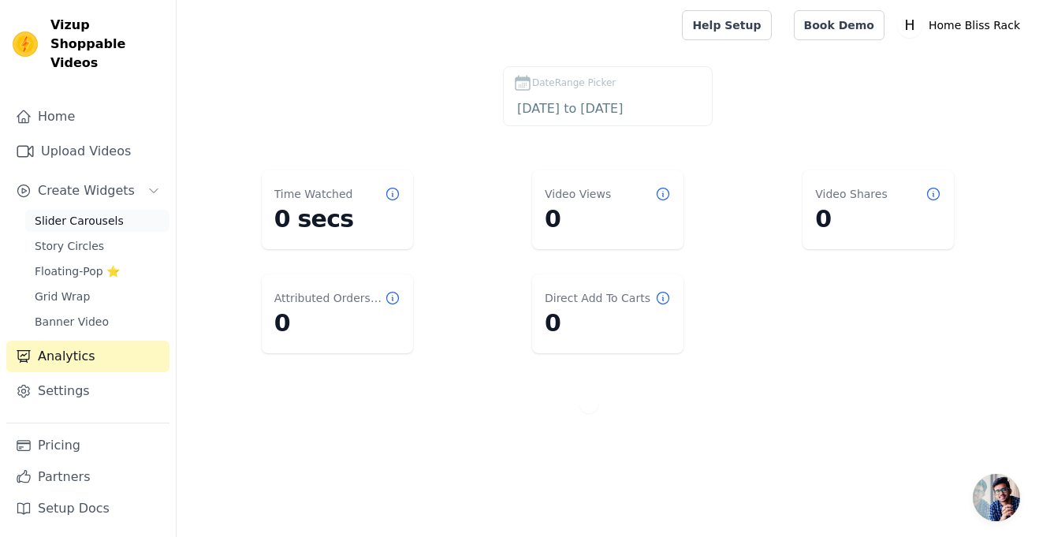
click at [100, 213] on span "Slider Carousels" at bounding box center [79, 221] width 89 height 16
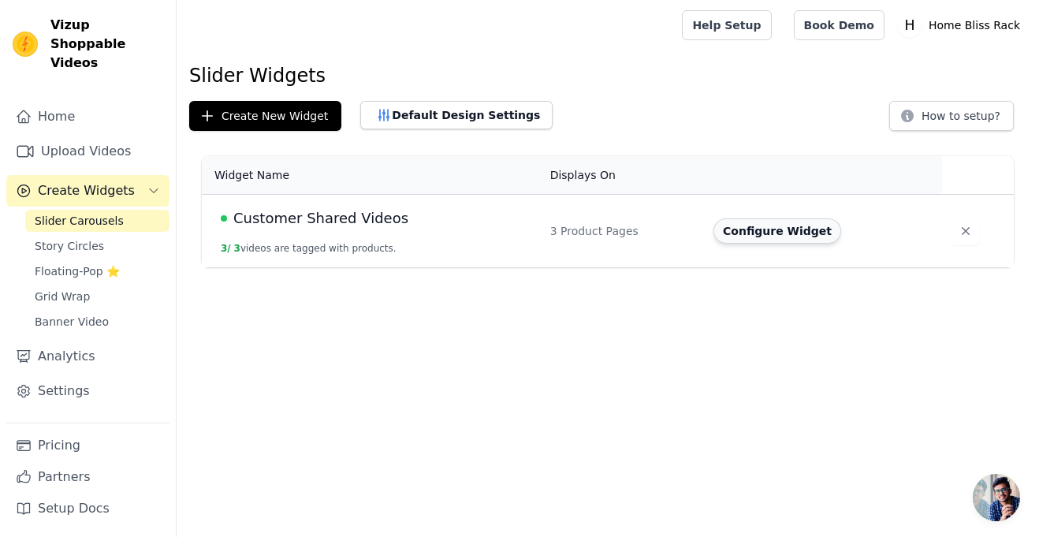
click at [746, 234] on button "Configure Widget" at bounding box center [777, 230] width 128 height 25
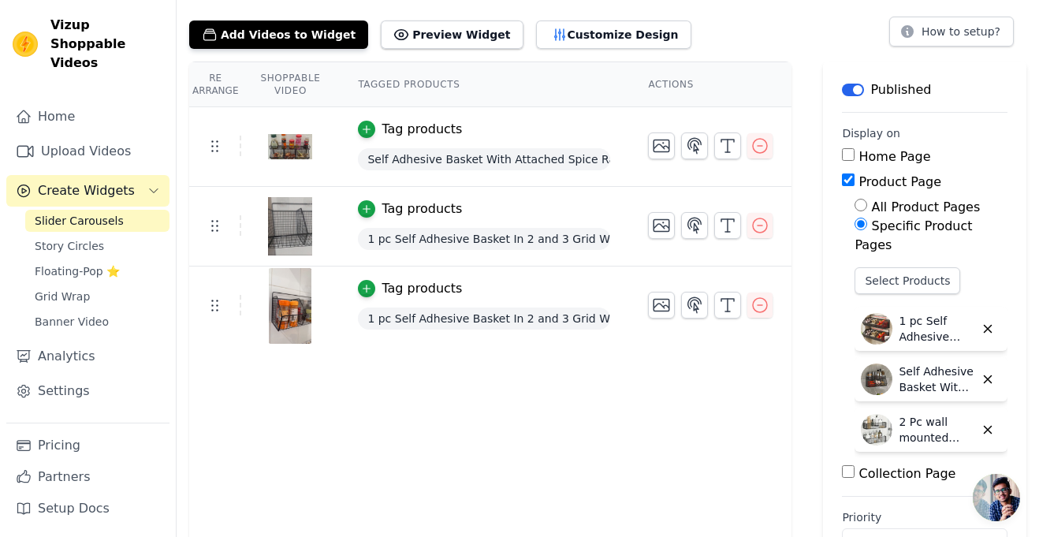
scroll to position [116, 0]
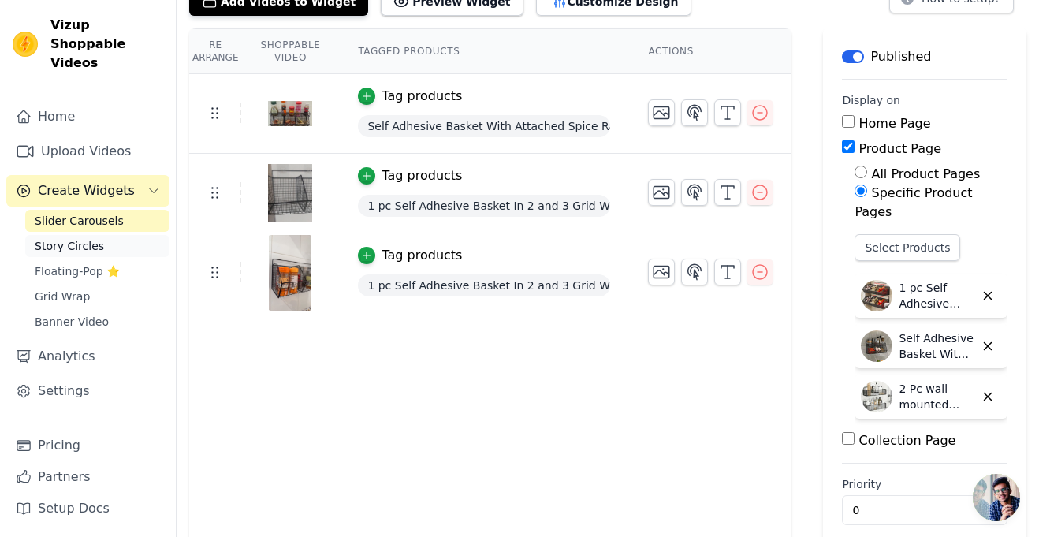
click at [84, 238] on span "Story Circles" at bounding box center [69, 246] width 69 height 16
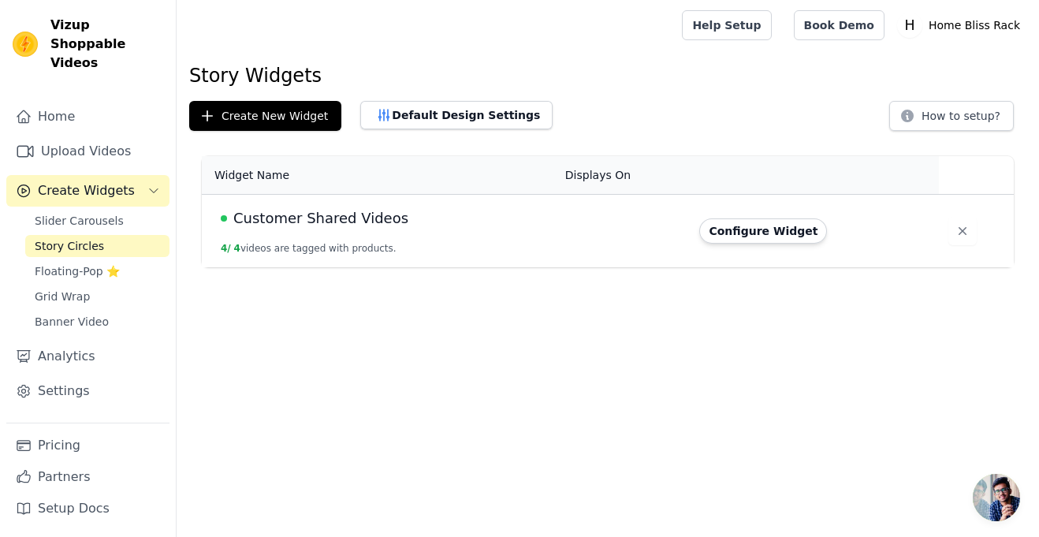
click at [278, 248] on button "4 / 4 videos are tagged with products." at bounding box center [309, 248] width 176 height 13
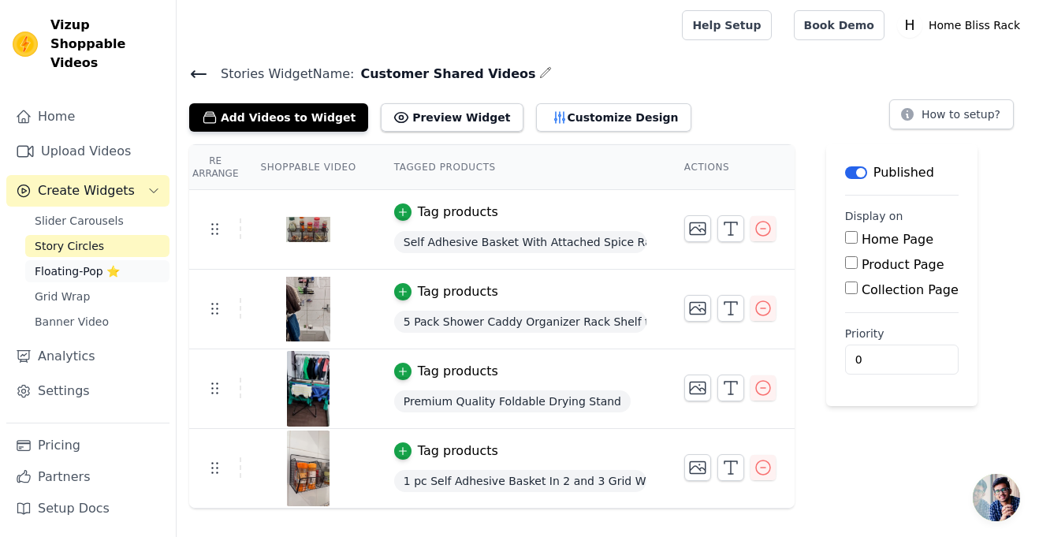
click at [110, 263] on span "Floating-Pop ⭐" at bounding box center [77, 271] width 85 height 16
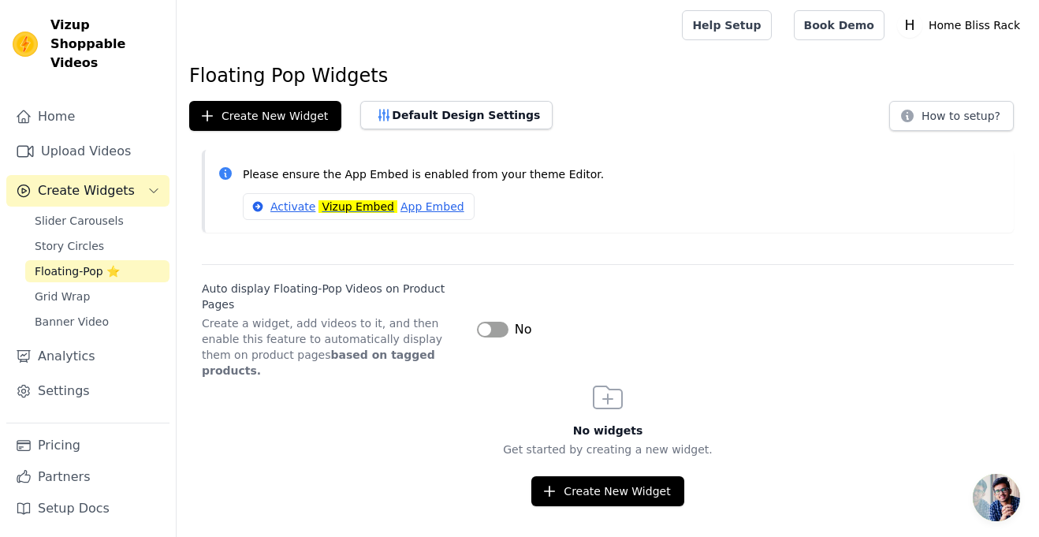
click at [481, 322] on button "Label" at bounding box center [493, 330] width 32 height 16
click at [103, 285] on link "Grid Wrap" at bounding box center [97, 296] width 144 height 22
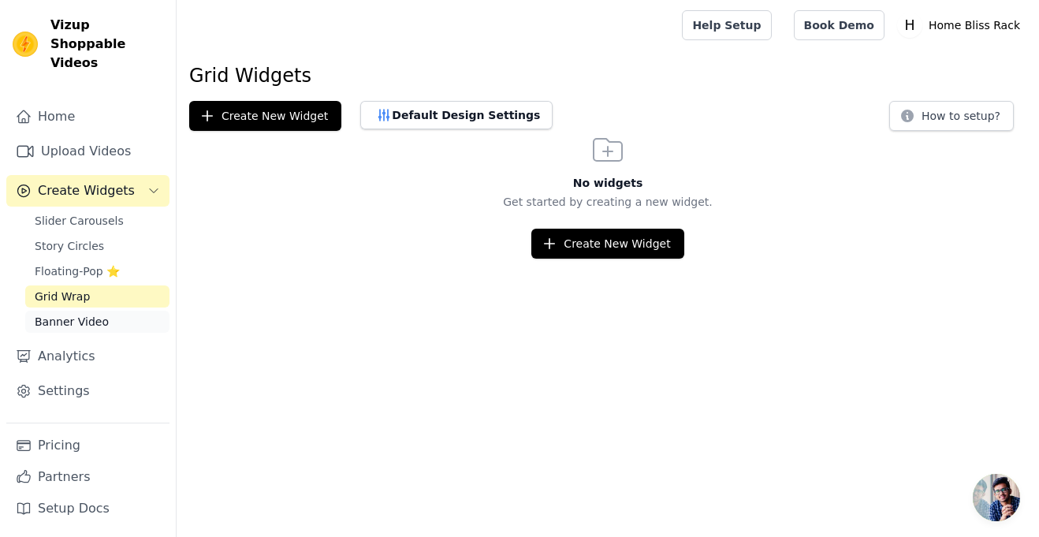
click at [94, 311] on link "Banner Video" at bounding box center [97, 322] width 144 height 22
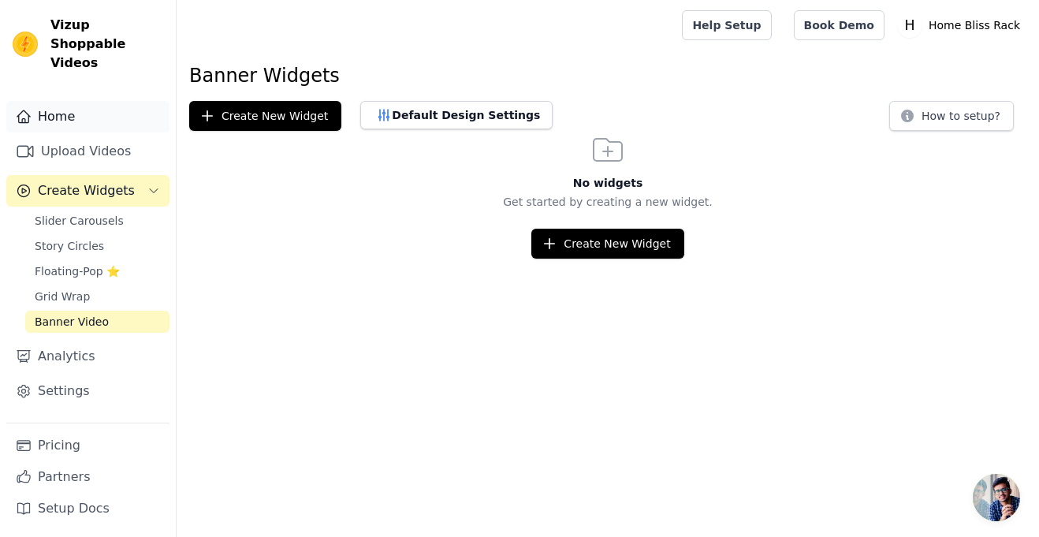
click at [53, 101] on link "Home" at bounding box center [87, 117] width 163 height 32
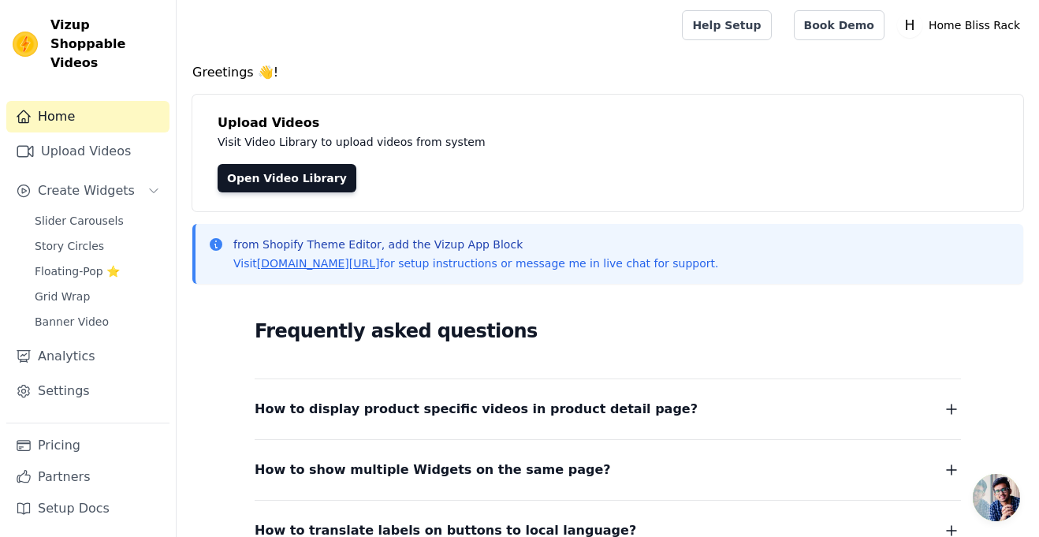
scroll to position [2, 0]
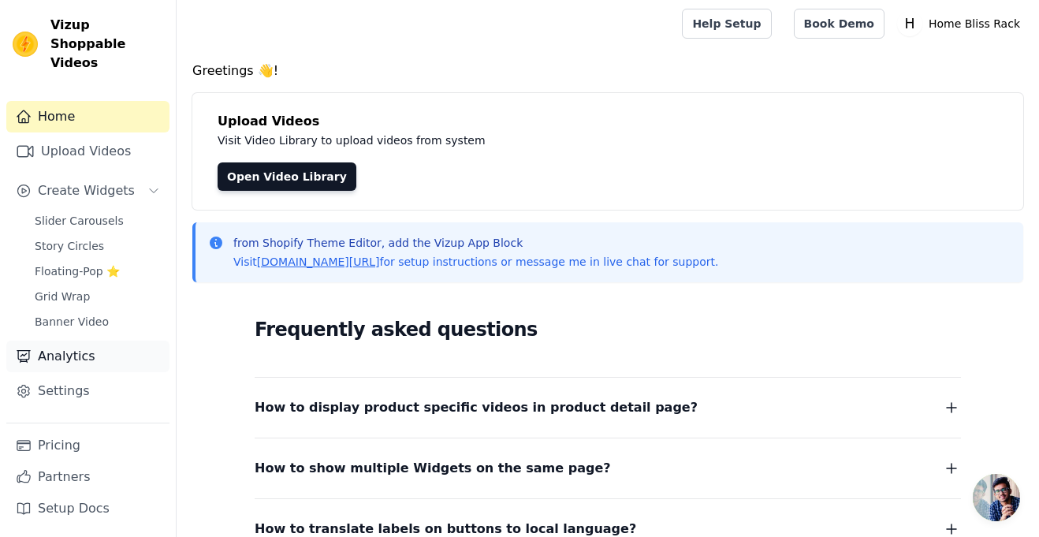
click at [58, 341] on link "Analytics" at bounding box center [87, 357] width 163 height 32
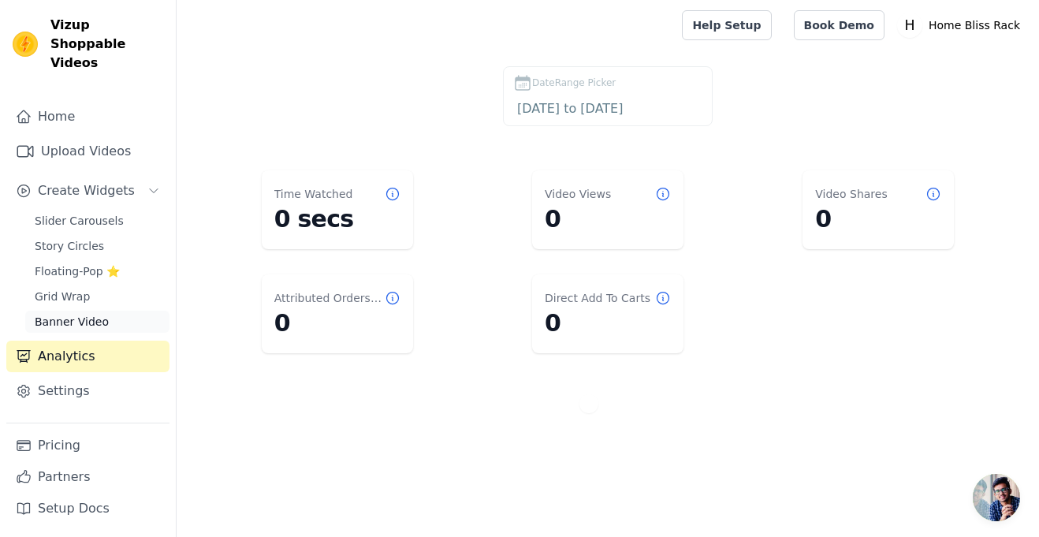
click at [121, 311] on link "Banner Video" at bounding box center [97, 322] width 144 height 22
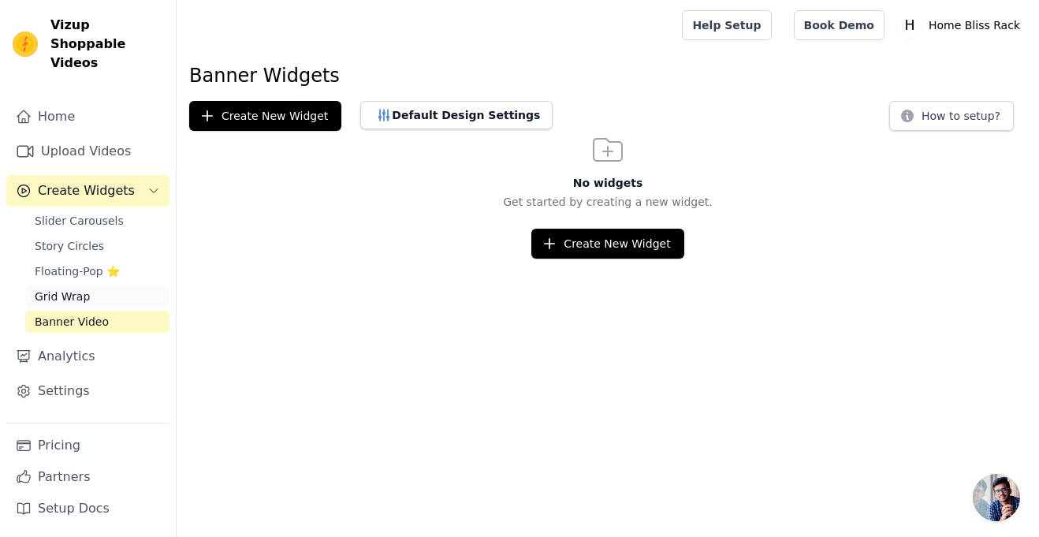
click at [117, 285] on link "Grid Wrap" at bounding box center [97, 296] width 144 height 22
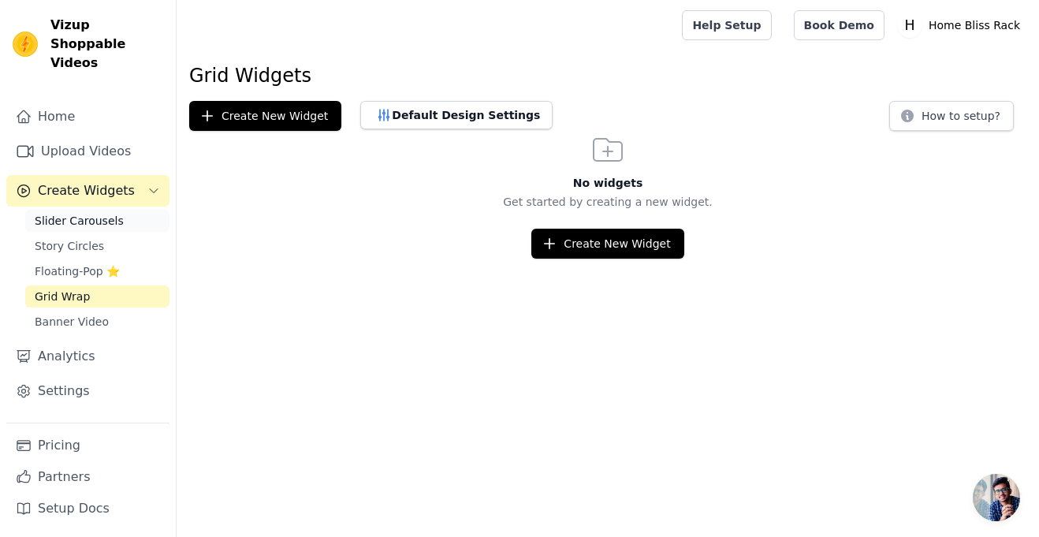
click at [107, 213] on span "Slider Carousels" at bounding box center [79, 221] width 89 height 16
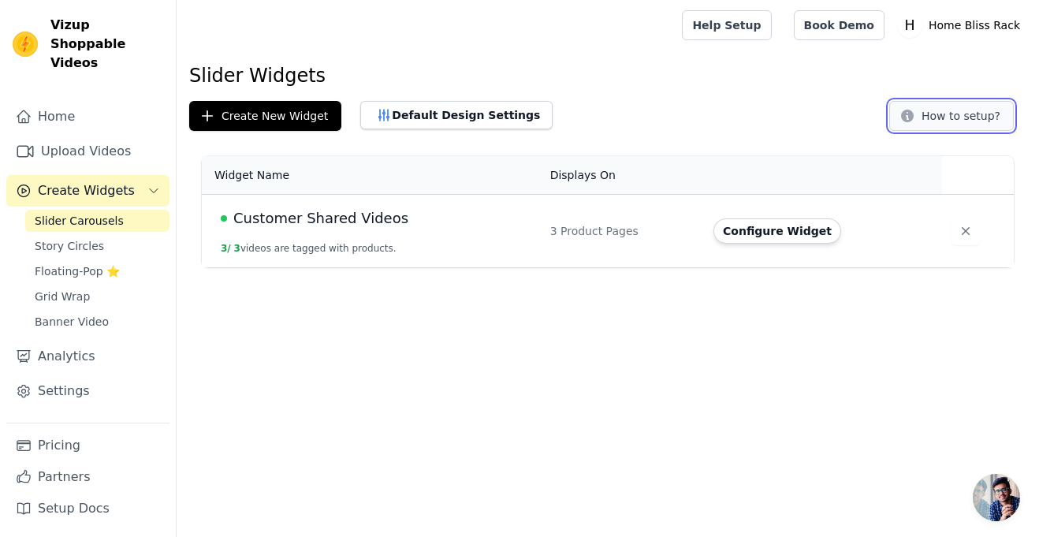
click at [911, 110] on icon at bounding box center [908, 116] width 16 height 16
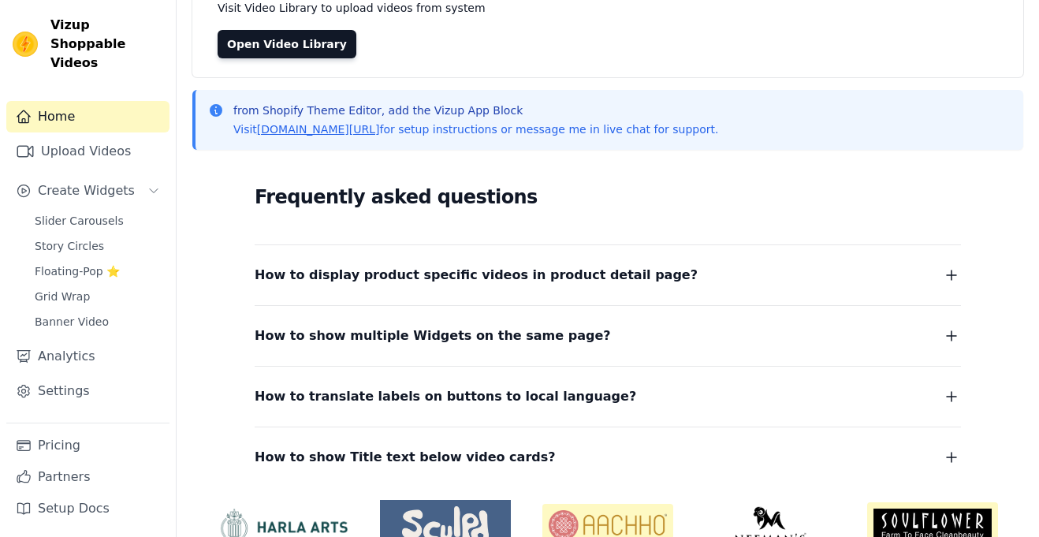
scroll to position [131, 0]
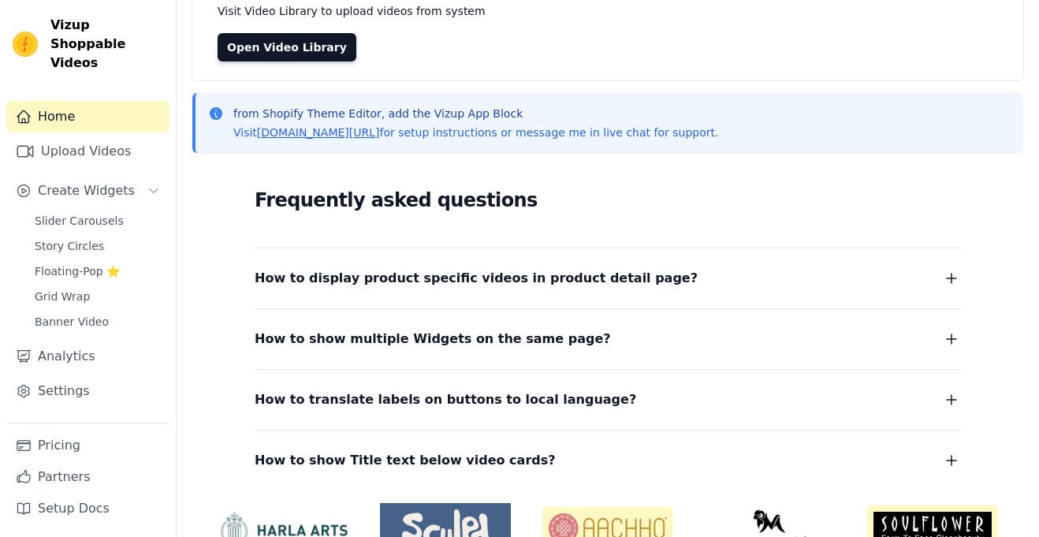
click at [982, 320] on div "Frequently asked questions How to display product specific videos in product de…" at bounding box center [607, 328] width 831 height 325
click at [949, 277] on icon "button" at bounding box center [951, 278] width 19 height 19
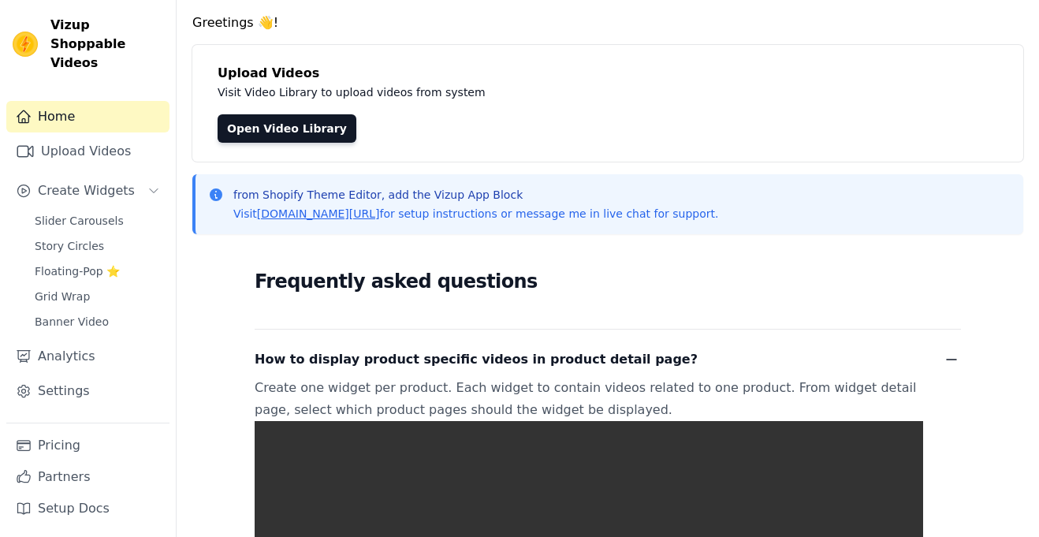
scroll to position [0, 0]
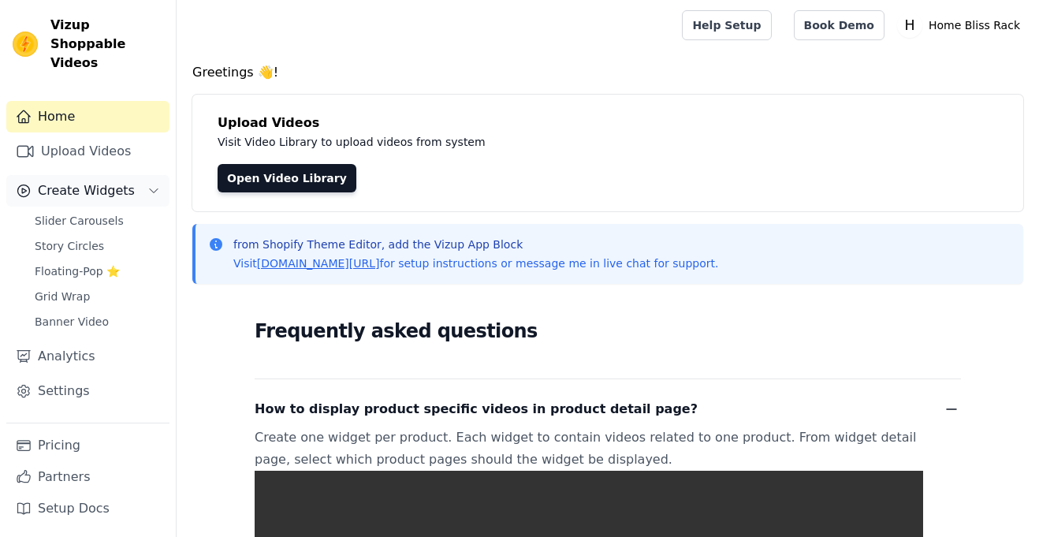
click at [153, 184] on icon "Sidebar" at bounding box center [153, 190] width 13 height 13
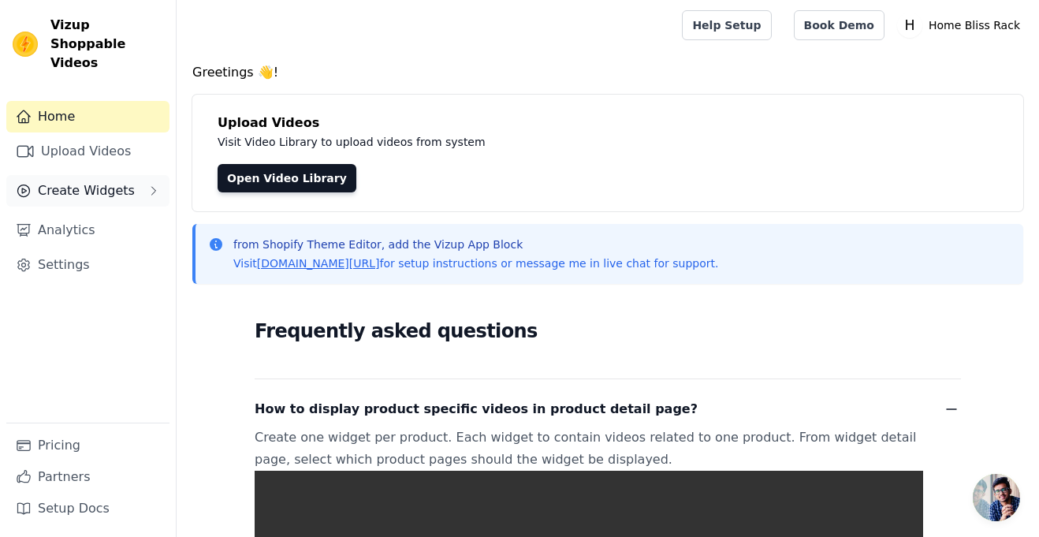
click at [98, 181] on span "Create Widgets" at bounding box center [86, 190] width 97 height 19
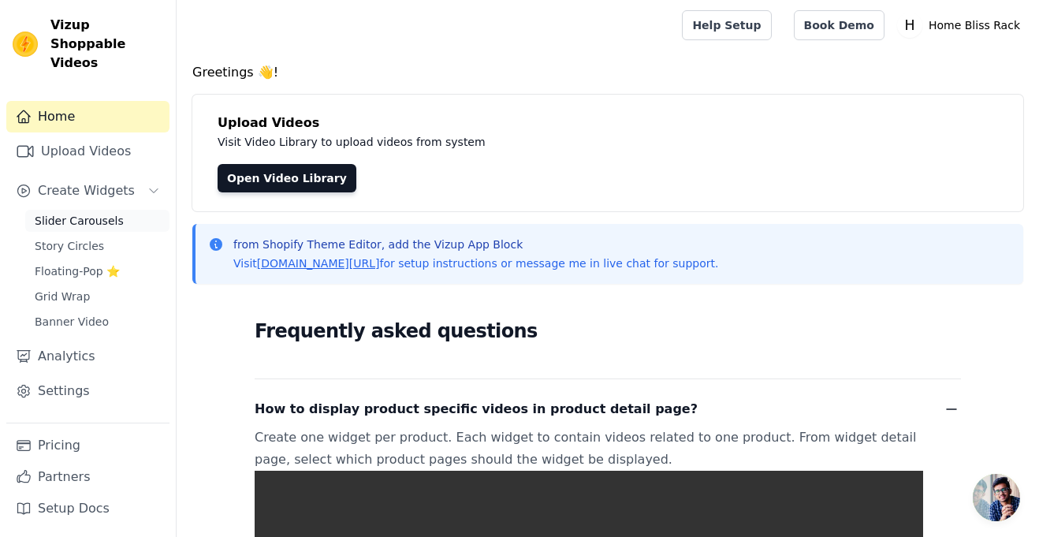
click at [85, 213] on span "Slider Carousels" at bounding box center [79, 221] width 89 height 16
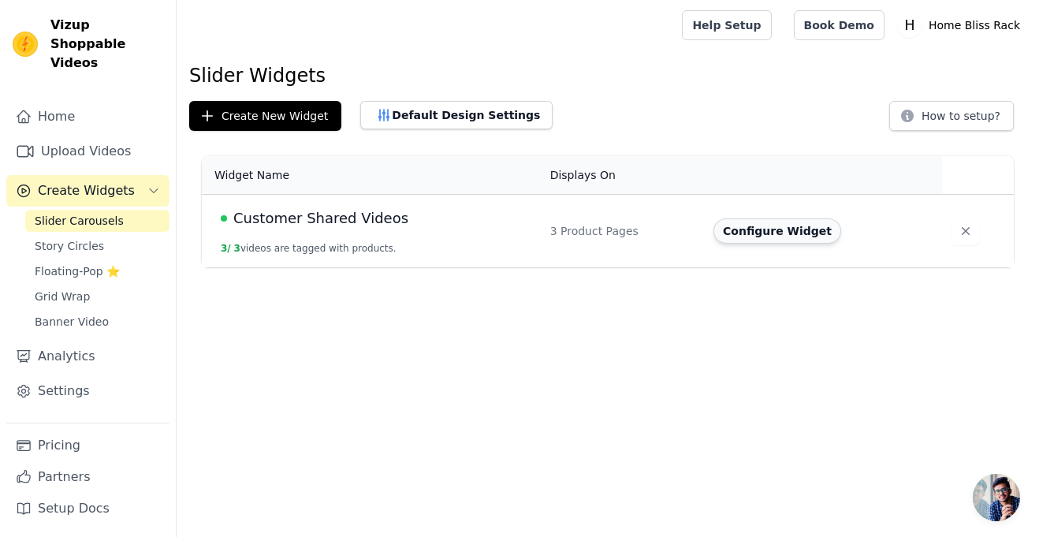
click at [793, 224] on button "Configure Widget" at bounding box center [777, 230] width 128 height 25
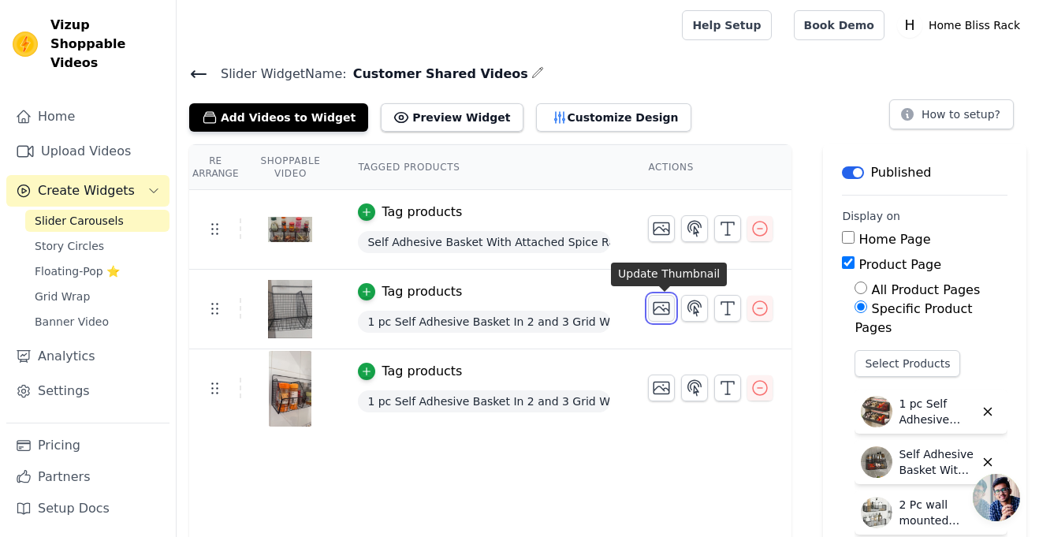
click at [663, 307] on icon "button" at bounding box center [662, 309] width 16 height 12
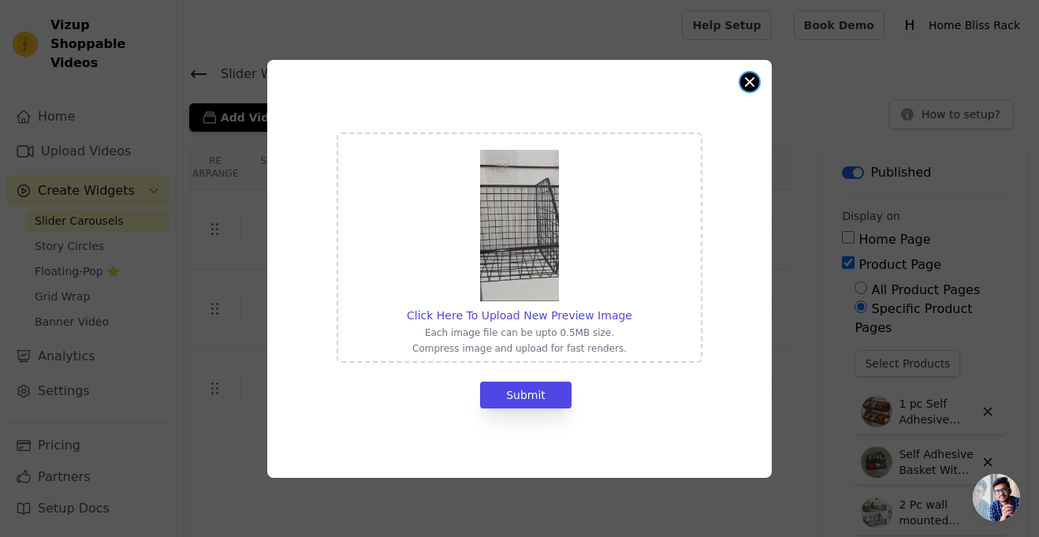
click at [750, 86] on button "Close modal" at bounding box center [749, 82] width 19 height 19
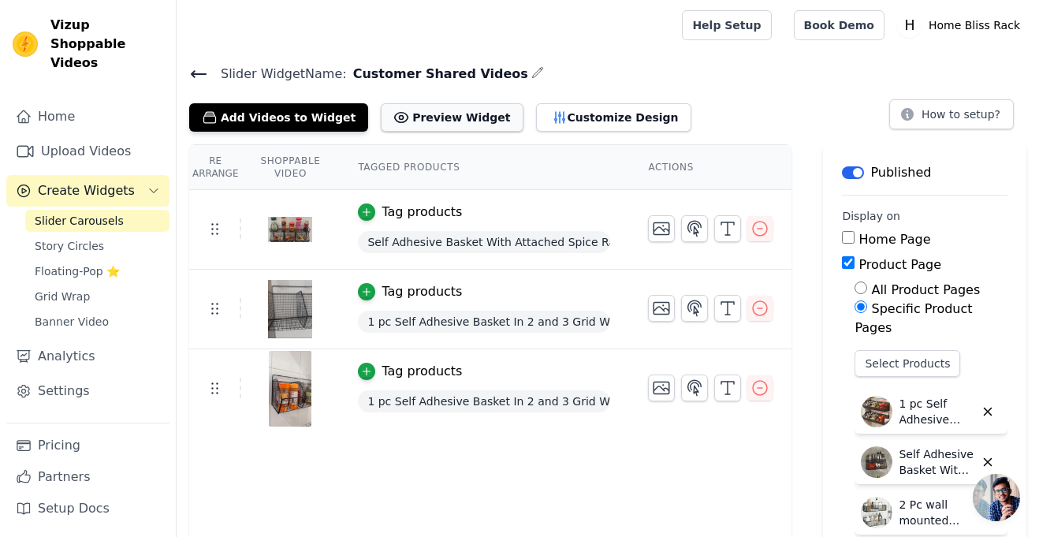
click at [393, 110] on icon at bounding box center [401, 118] width 16 height 16
